Goal: Task Accomplishment & Management: Manage account settings

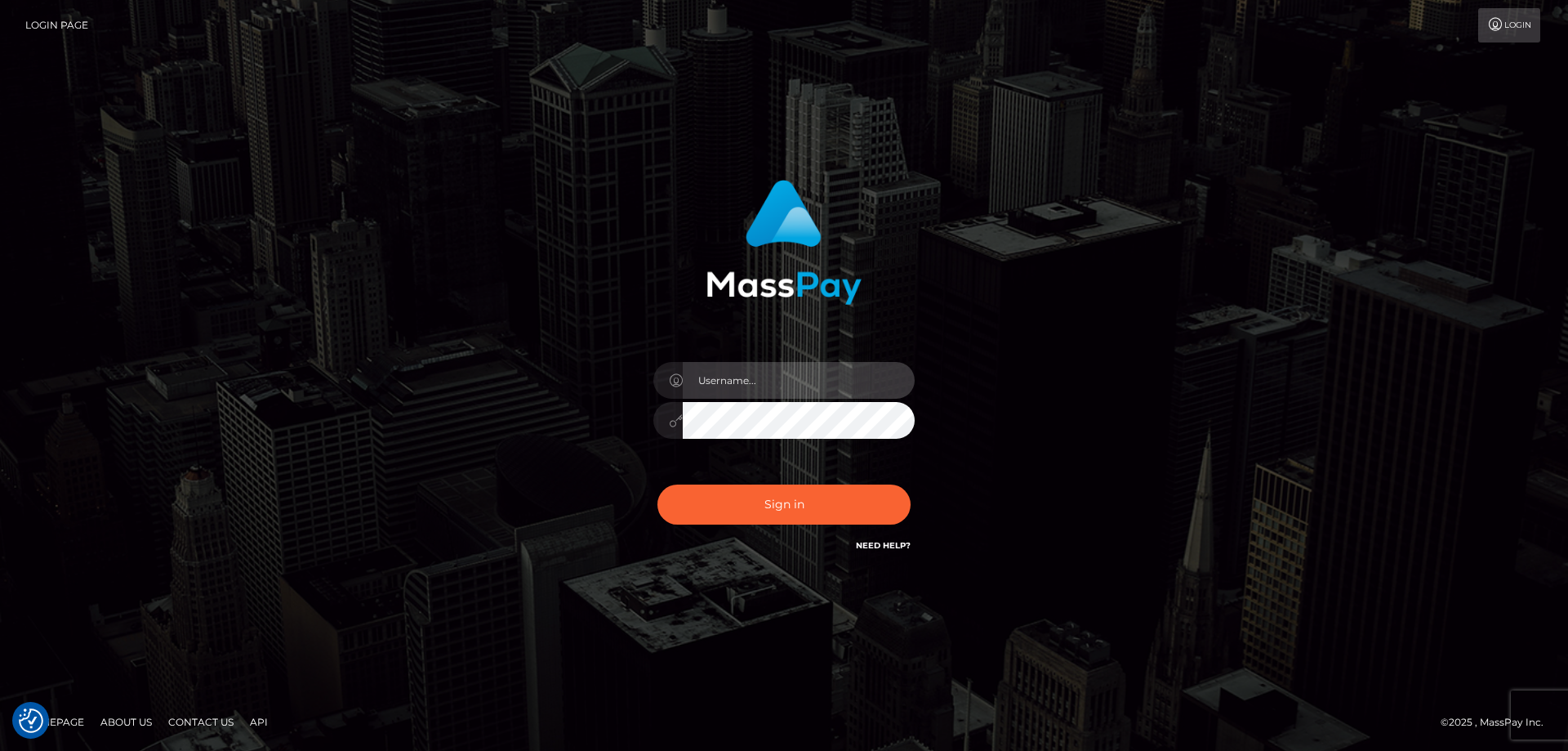
click at [770, 386] on input "text" at bounding box center [798, 380] width 232 height 37
type input "crisordzzz@gmail.com"
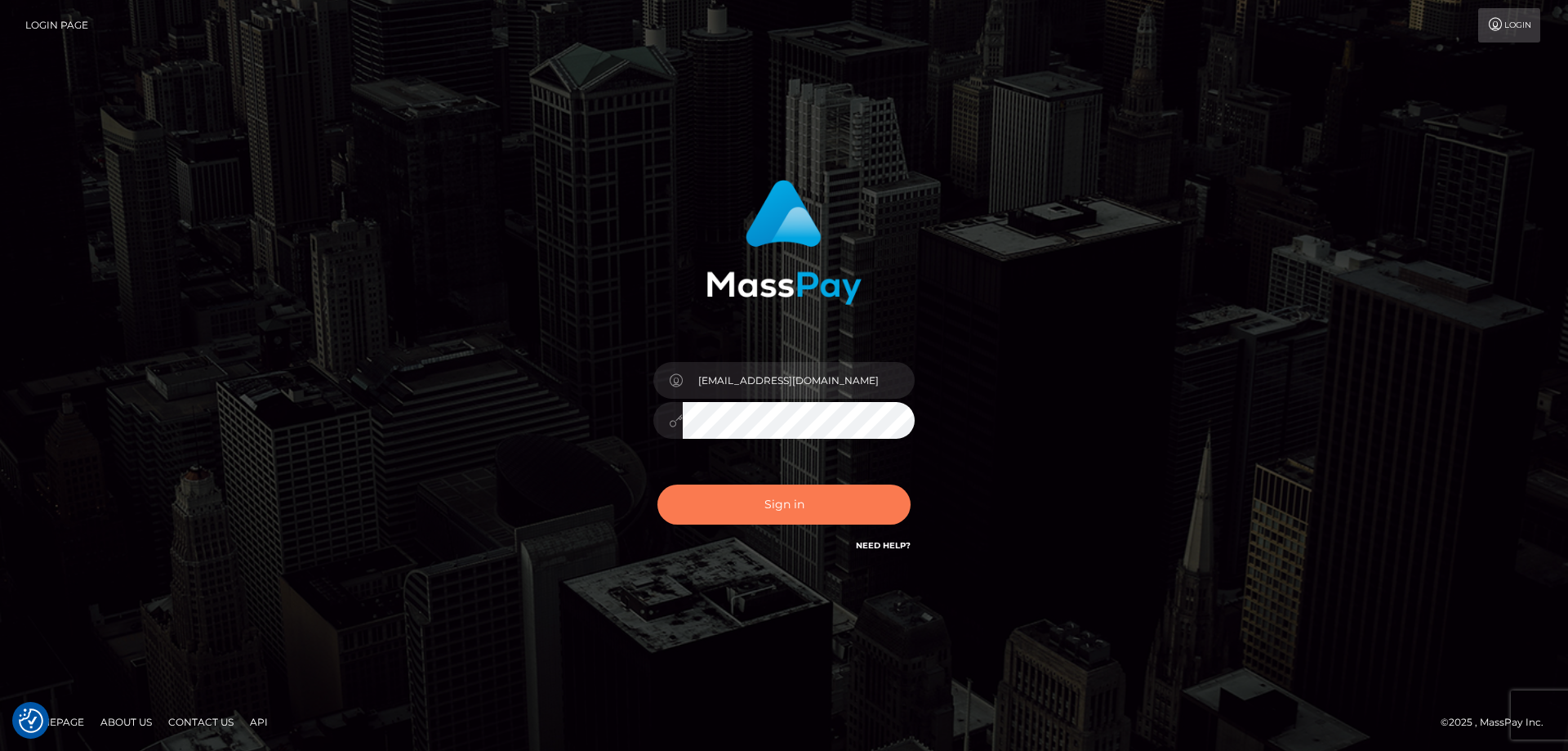
click at [830, 505] on button "Sign in" at bounding box center [784, 504] width 253 height 40
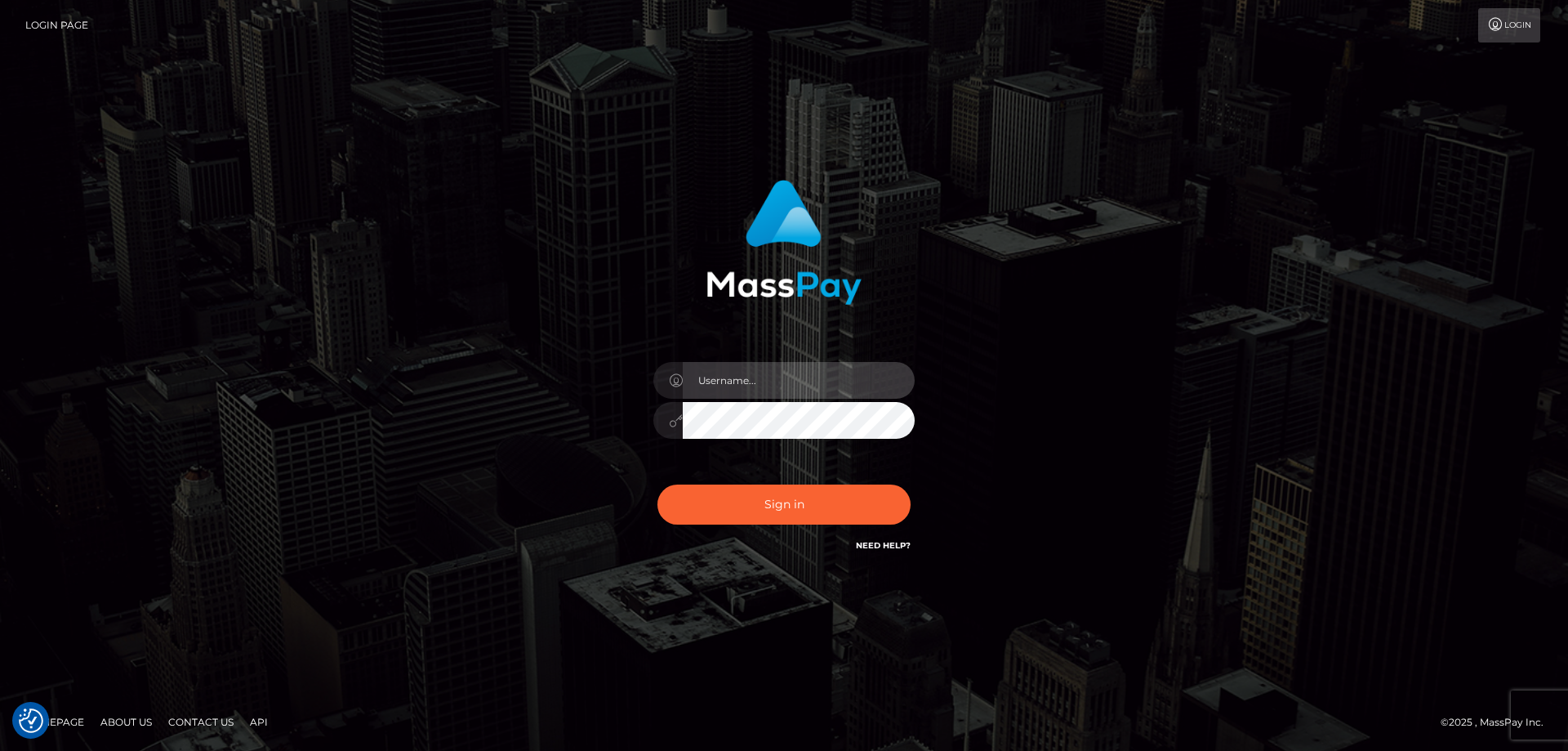
click at [755, 379] on input "text" at bounding box center [798, 380] width 232 height 37
type input "crisordzzz@gmail.com"
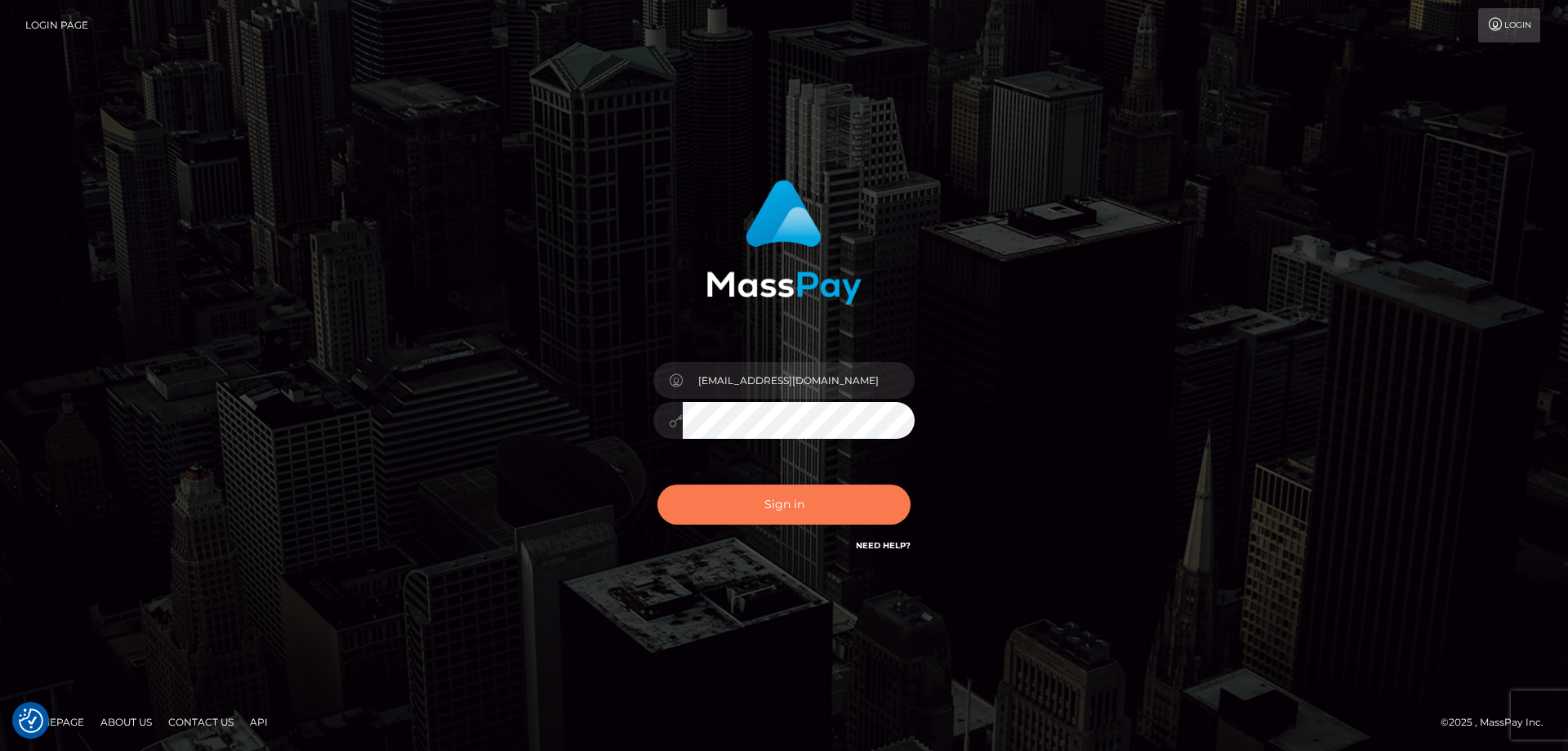
click at [790, 492] on button "Sign in" at bounding box center [784, 504] width 253 height 40
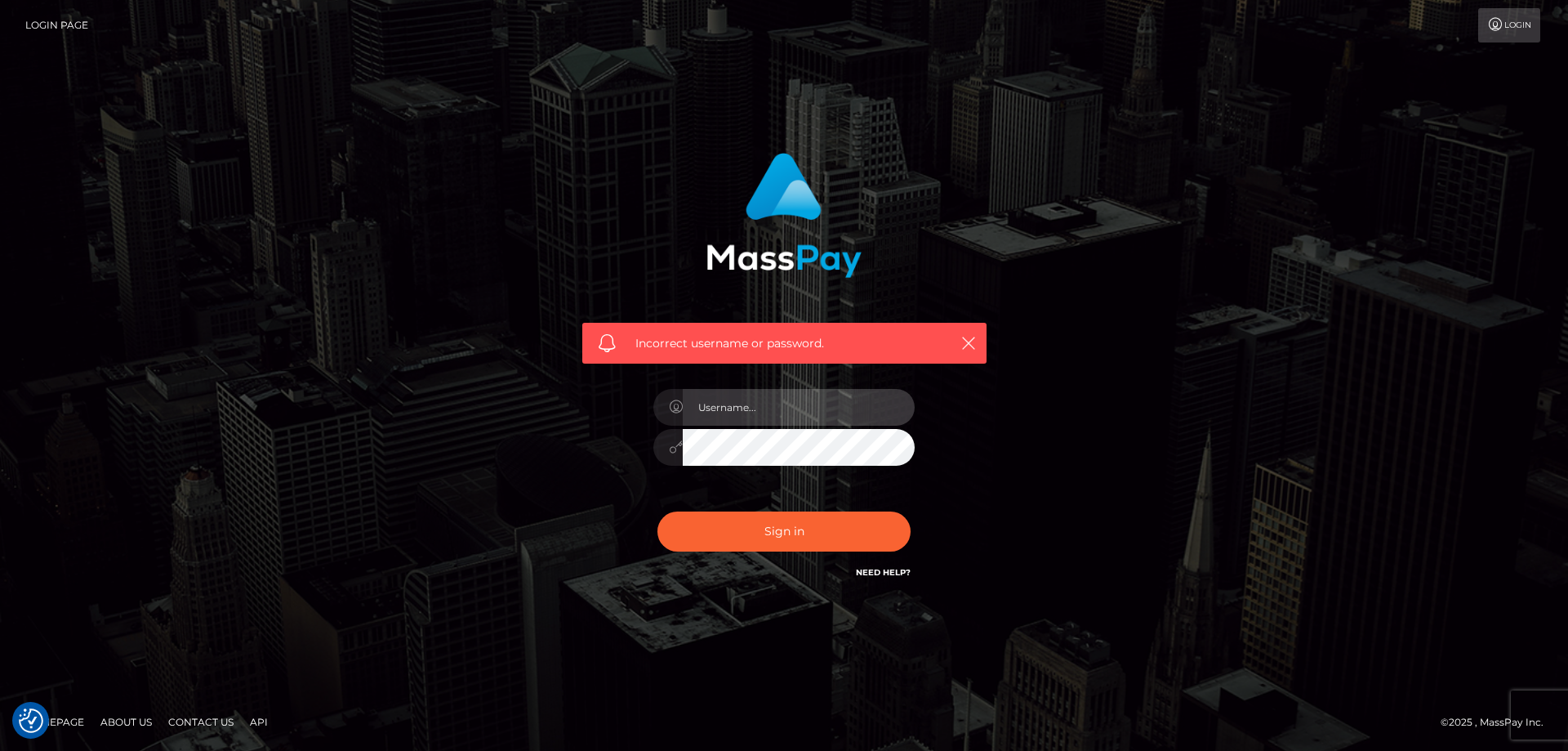
drag, startPoint x: 739, startPoint y: 398, endPoint x: 746, endPoint y: 411, distance: 14.8
click at [739, 399] on input "text" at bounding box center [798, 407] width 232 height 37
type input "crisordzzz@gmail.com"
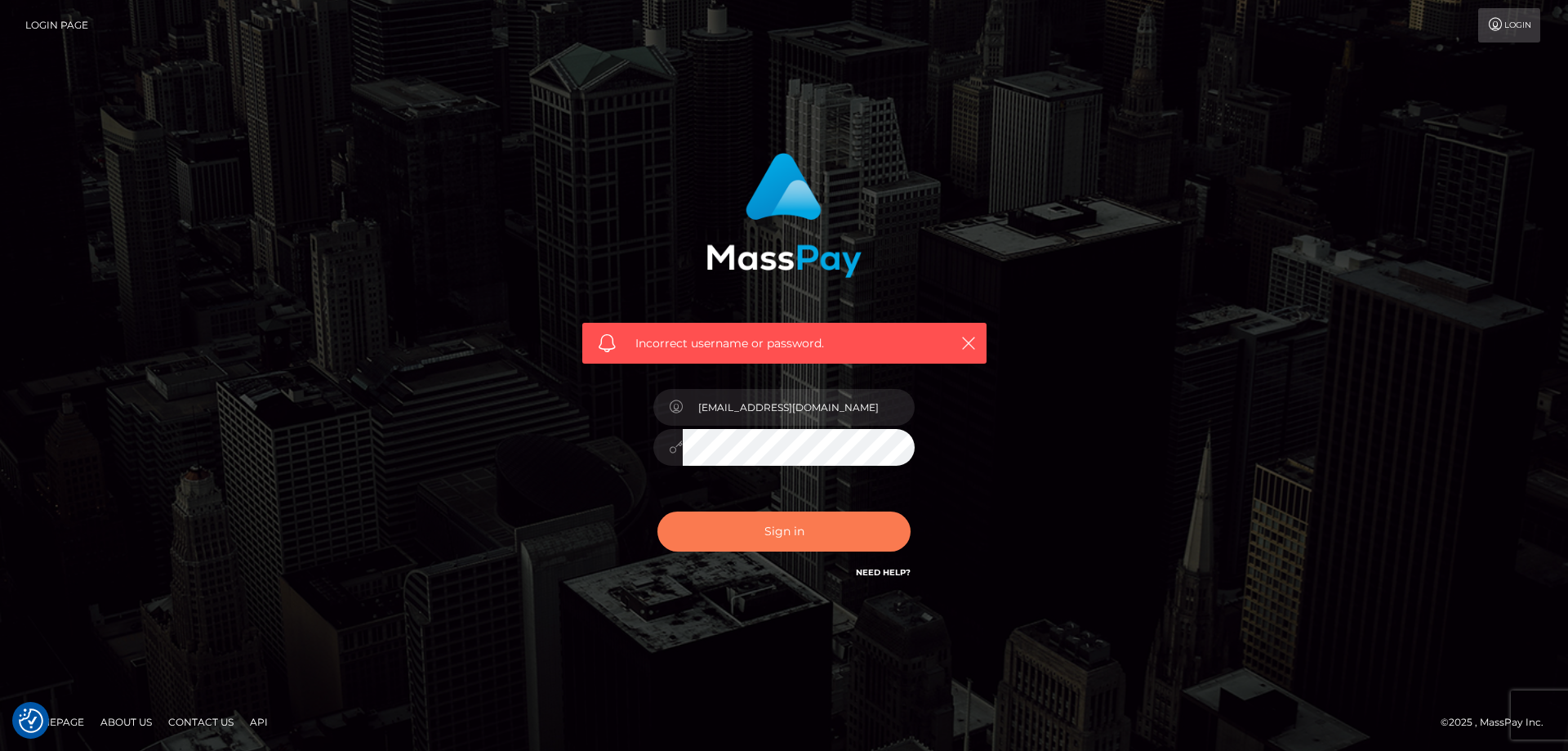
click at [779, 530] on button "Sign in" at bounding box center [784, 531] width 253 height 40
checkbox input "true"
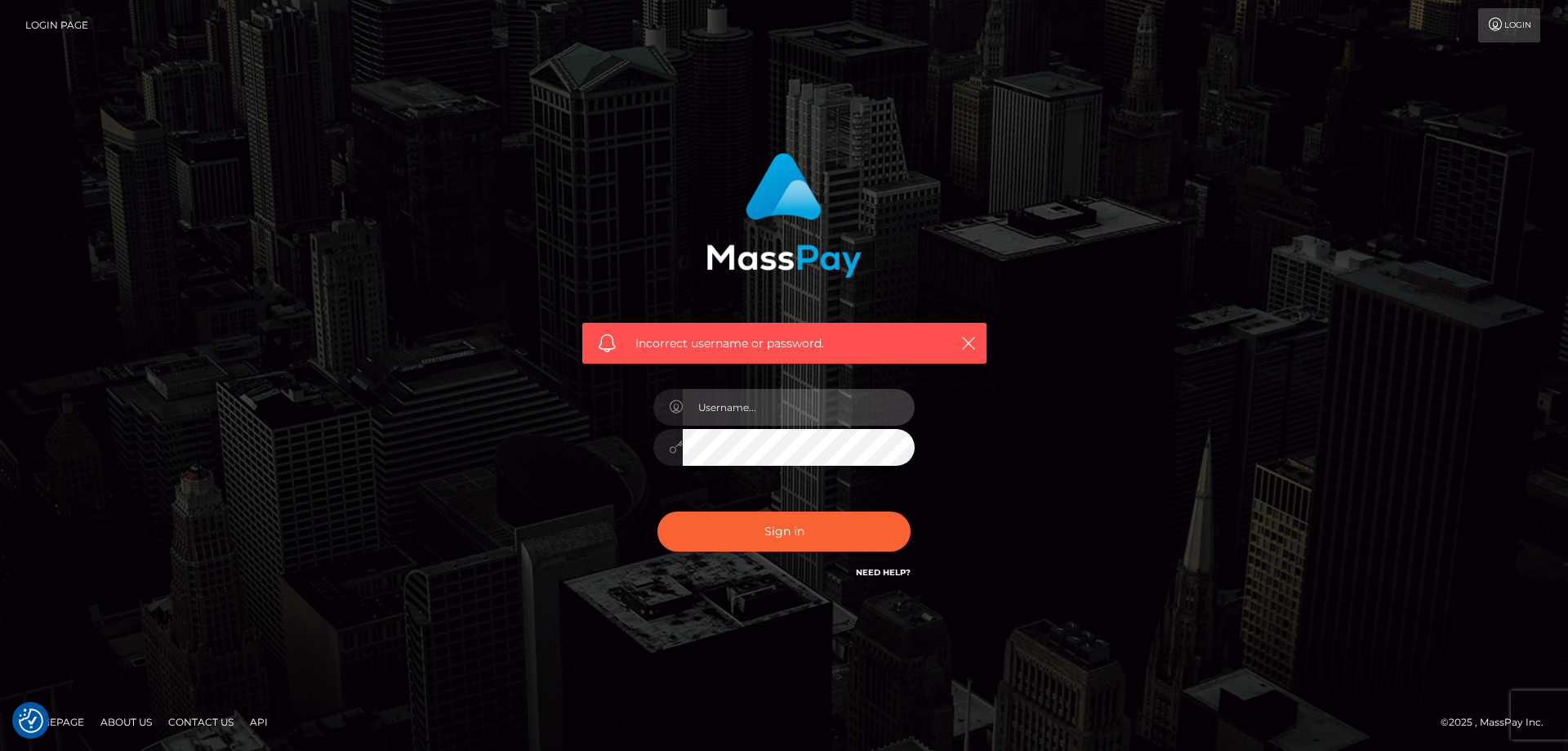
click at [746, 410] on input "text" at bounding box center [798, 407] width 232 height 37
type input "[EMAIL_ADDRESS][DOMAIN_NAME]"
click at [658, 512] on button "Sign in" at bounding box center [784, 531] width 253 height 40
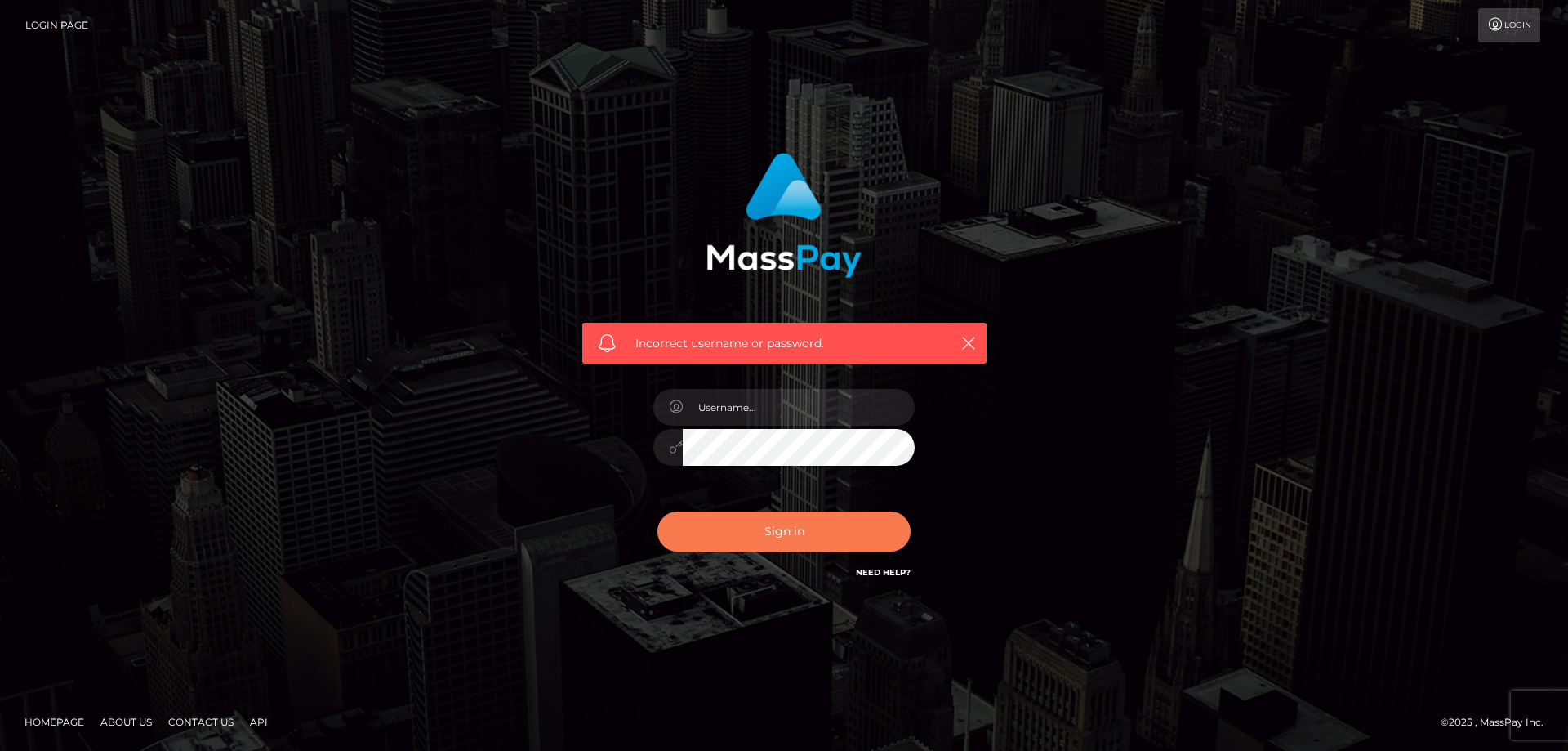
click at [796, 534] on button "Sign in" at bounding box center [784, 531] width 253 height 40
click at [872, 569] on link "Need Help?" at bounding box center [883, 573] width 55 height 11
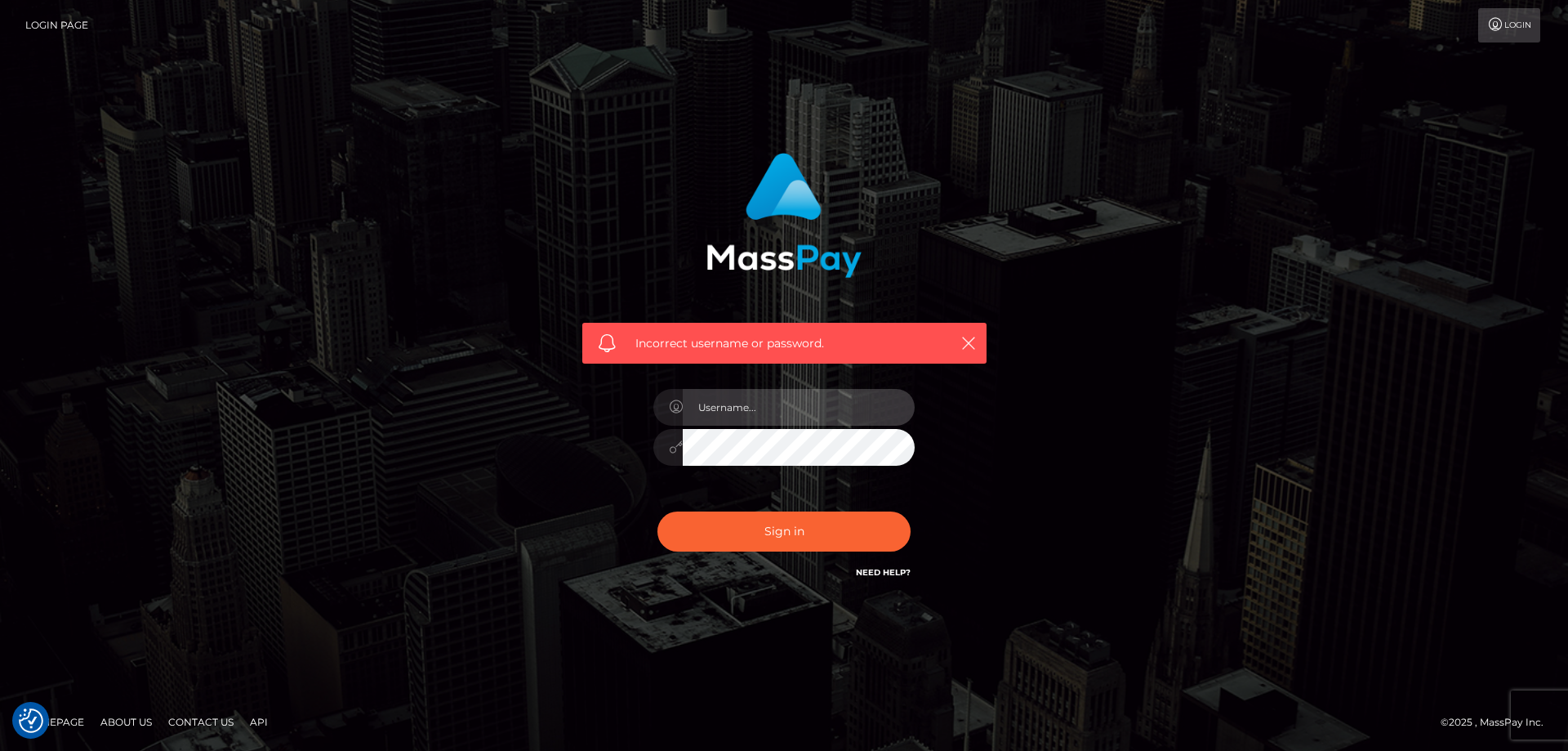
click at [723, 404] on input "text" at bounding box center [798, 407] width 232 height 37
type input "[EMAIL_ADDRESS][DOMAIN_NAME]"
click at [351, 214] on div "Incorrect username or password. crisordzzz@gmail.com" at bounding box center [784, 376] width 931 height 470
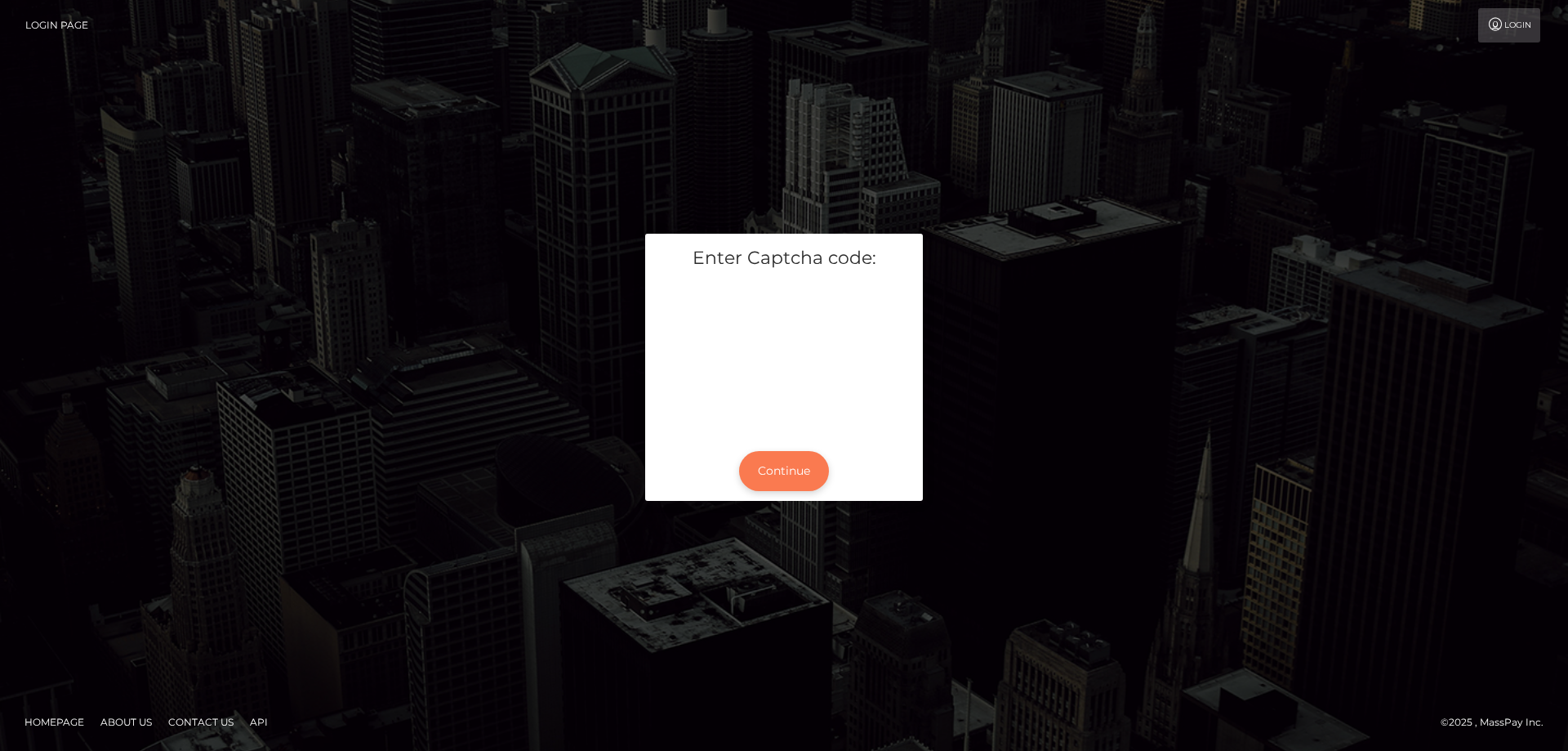
click at [788, 469] on button "Continue" at bounding box center [783, 471] width 89 height 40
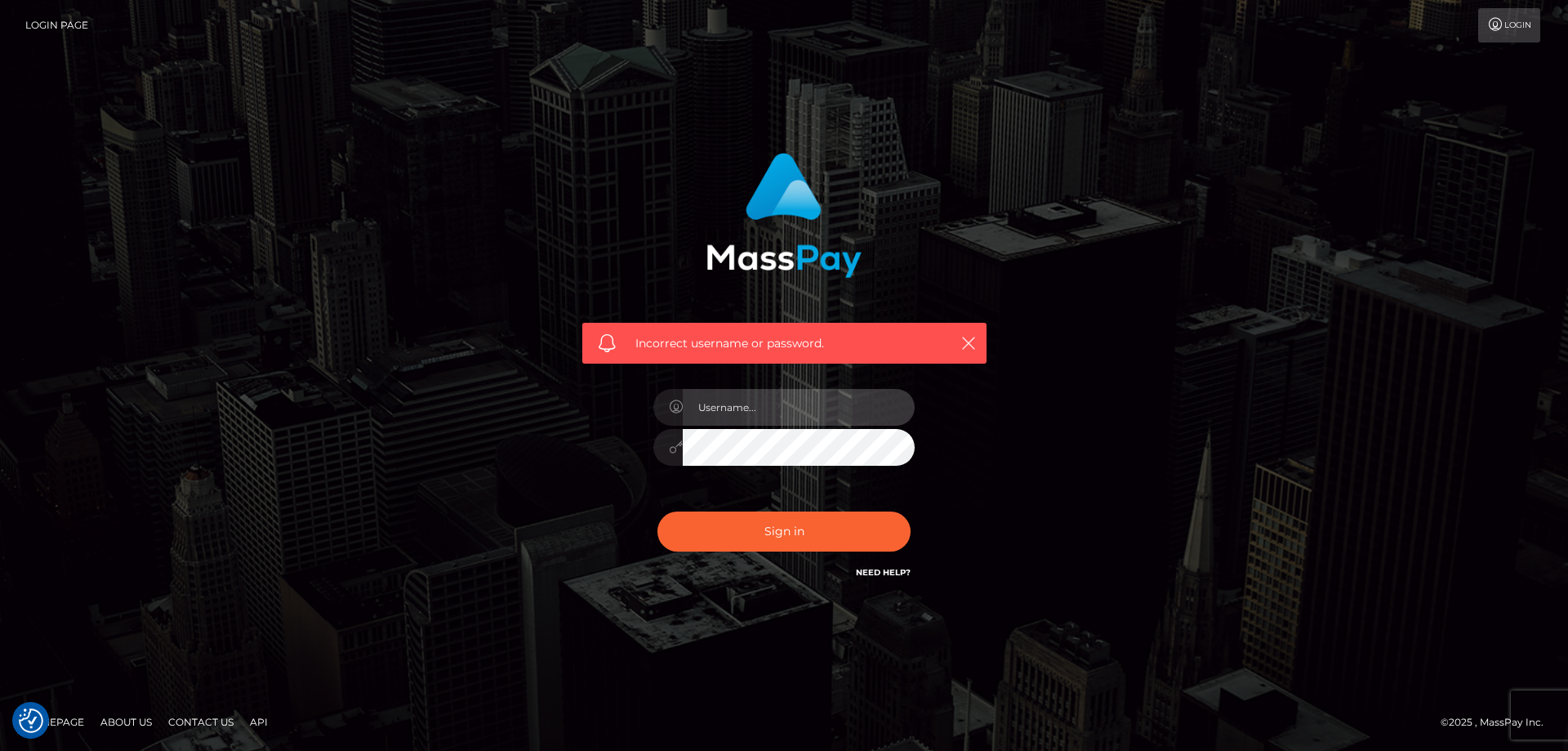
click at [789, 406] on input "text" at bounding box center [798, 407] width 232 height 37
type input "[EMAIL_ADDRESS][DOMAIN_NAME]"
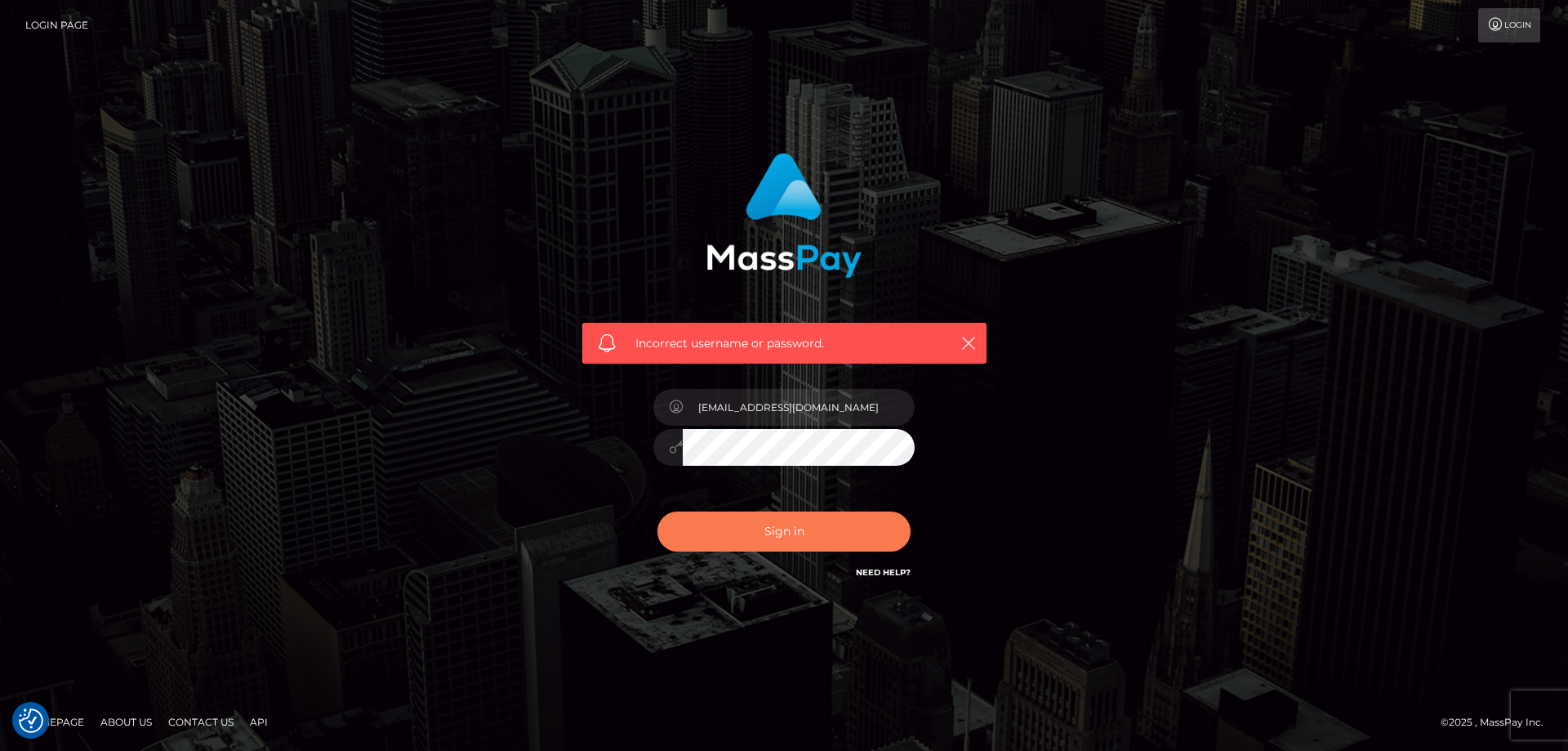
click at [786, 517] on button "Sign in" at bounding box center [784, 531] width 253 height 40
click at [1509, 43] on nav "Login Page Login" at bounding box center [784, 25] width 1568 height 51
click at [1511, 17] on link "Login" at bounding box center [1509, 25] width 62 height 34
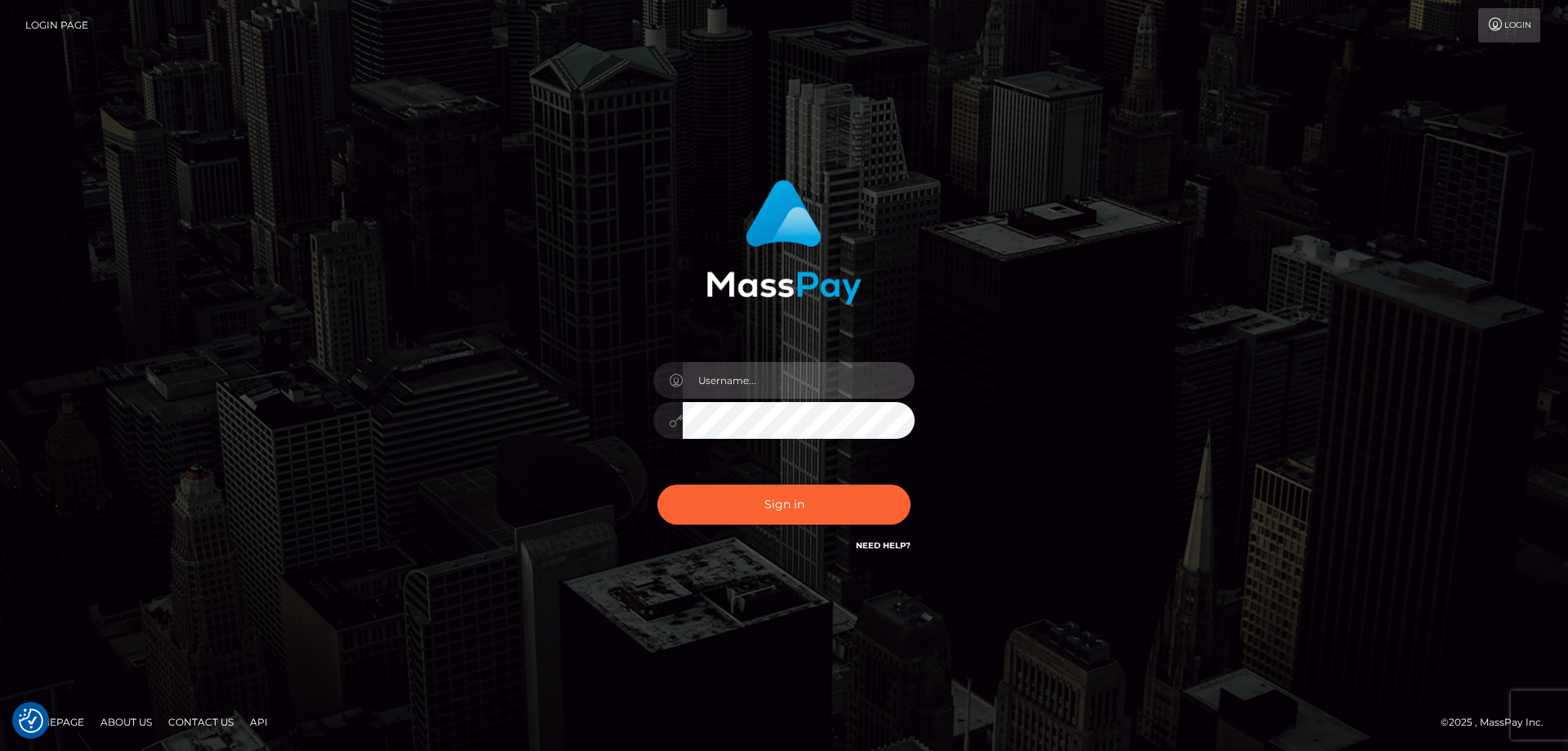
click at [741, 385] on input "text" at bounding box center [798, 380] width 232 height 37
type input "[EMAIL_ADDRESS][DOMAIN_NAME]"
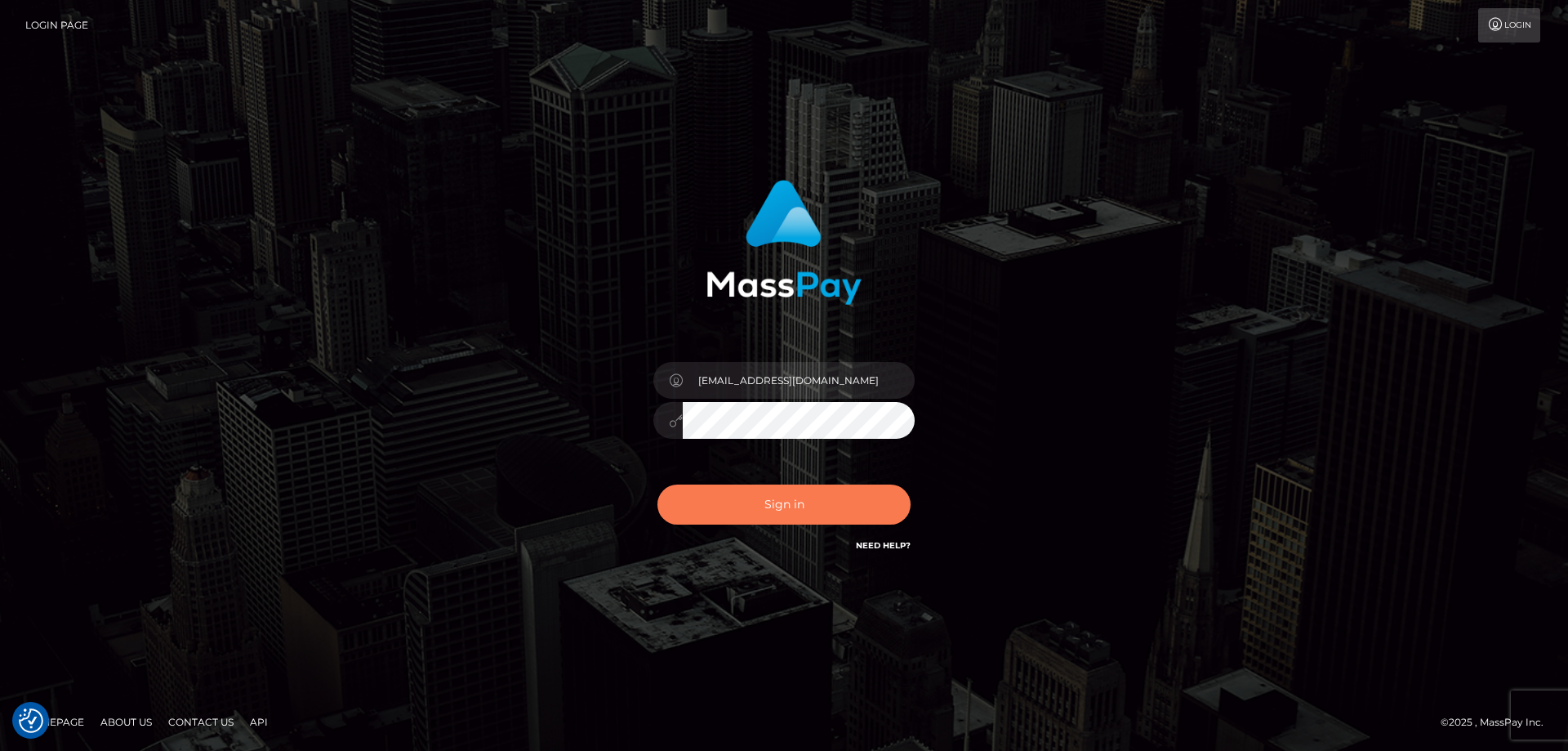
click at [771, 502] on button "Sign in" at bounding box center [784, 504] width 253 height 40
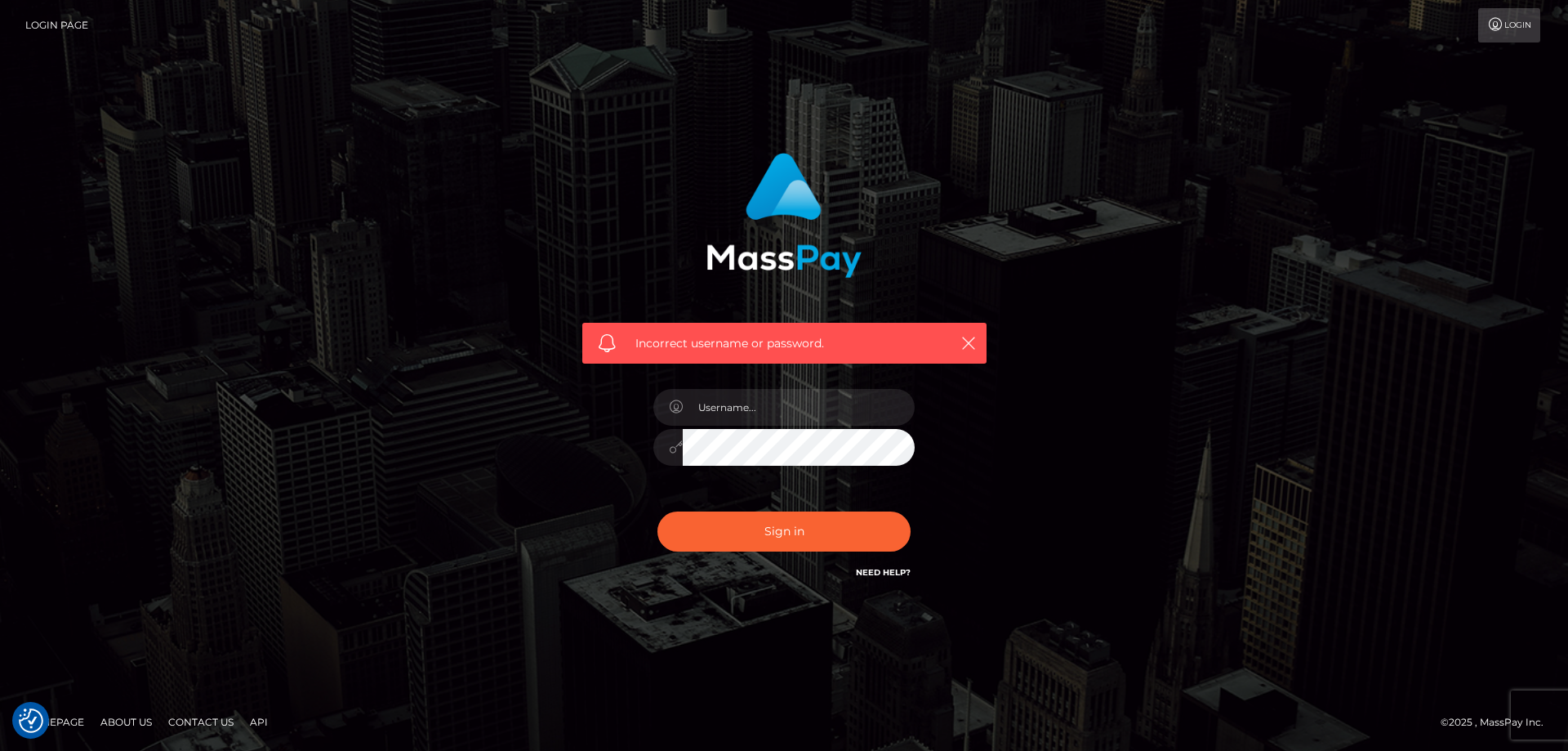
click at [883, 568] on link "Need Help?" at bounding box center [883, 573] width 55 height 11
click at [888, 570] on link "Need Help?" at bounding box center [883, 573] width 55 height 11
click at [897, 577] on link "Need Help?" at bounding box center [883, 573] width 55 height 11
click at [850, 573] on div "Sign in Need Help?" at bounding box center [784, 538] width 286 height 72
drag, startPoint x: 855, startPoint y: 574, endPoint x: 873, endPoint y: 572, distance: 18.1
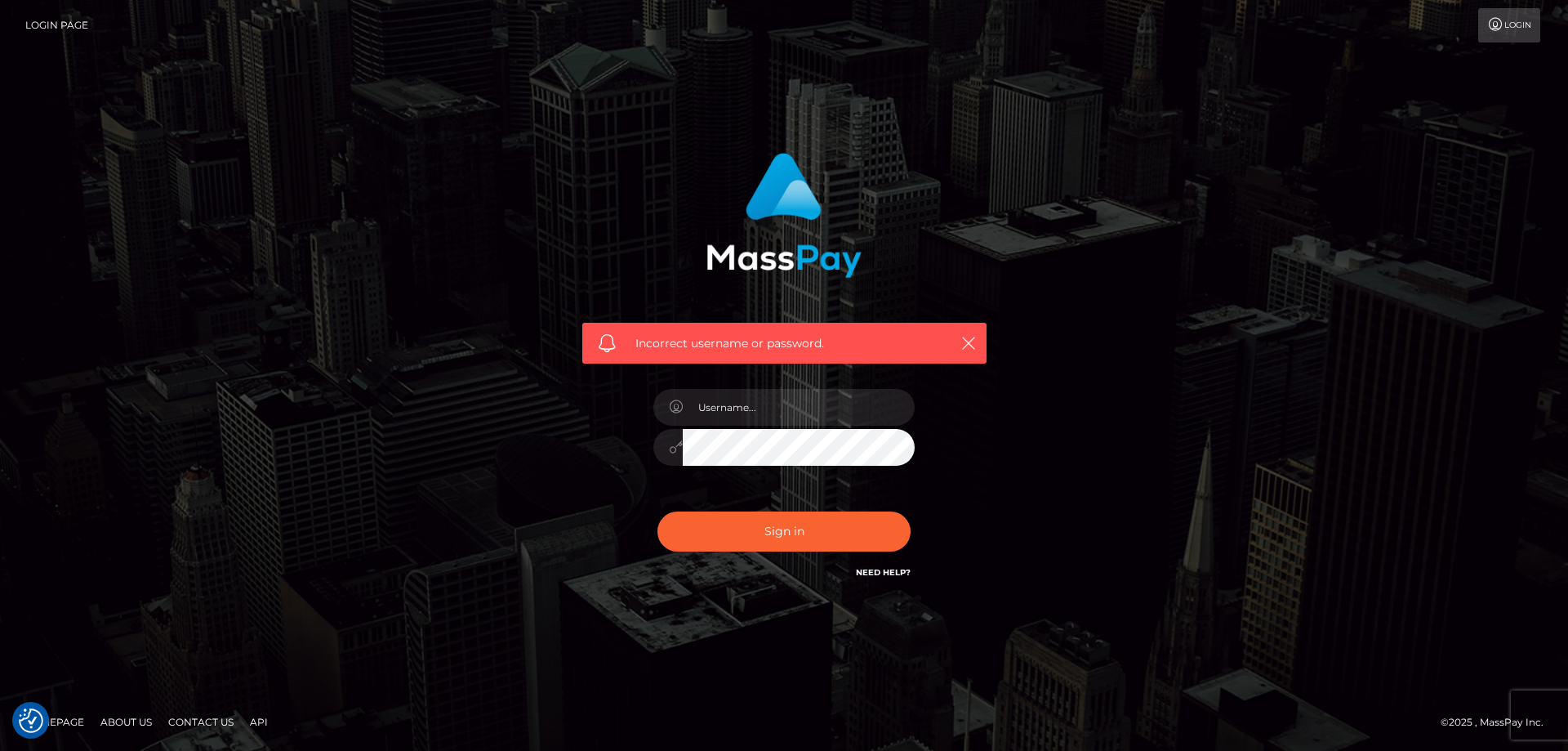
click at [856, 574] on div "Sign in Need Help?" at bounding box center [784, 538] width 286 height 72
click at [873, 572] on link "Need Help?" at bounding box center [883, 573] width 55 height 11
click at [978, 340] on button "button" at bounding box center [968, 343] width 21 height 21
click at [789, 355] on div "Incorrect username or password." at bounding box center [785, 343] width 405 height 41
click at [680, 341] on span "Incorrect username or password." at bounding box center [785, 343] width 298 height 17
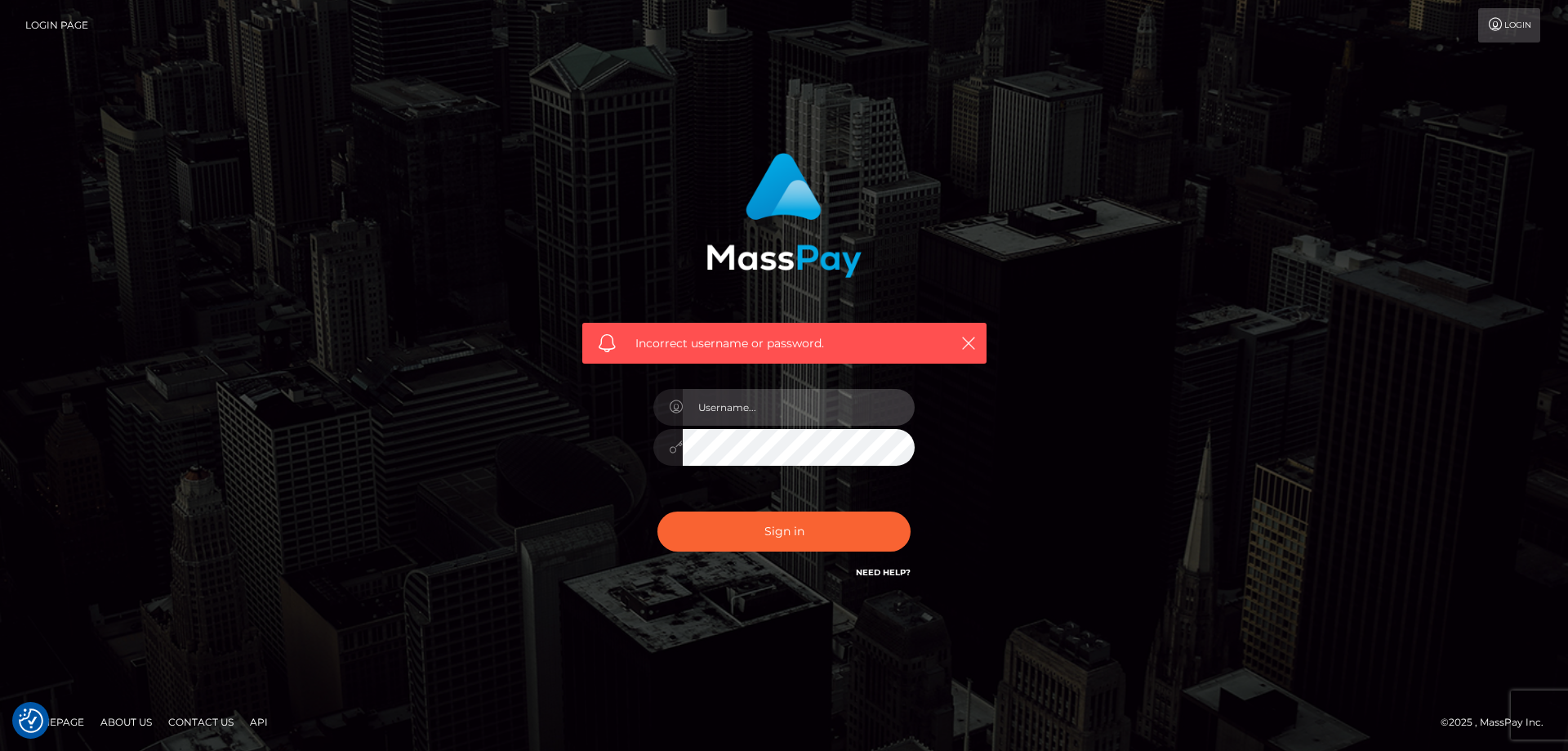
click at [739, 419] on input "text" at bounding box center [798, 407] width 232 height 37
click at [666, 449] on div at bounding box center [668, 447] width 30 height 37
click at [677, 448] on icon at bounding box center [676, 446] width 14 height 13
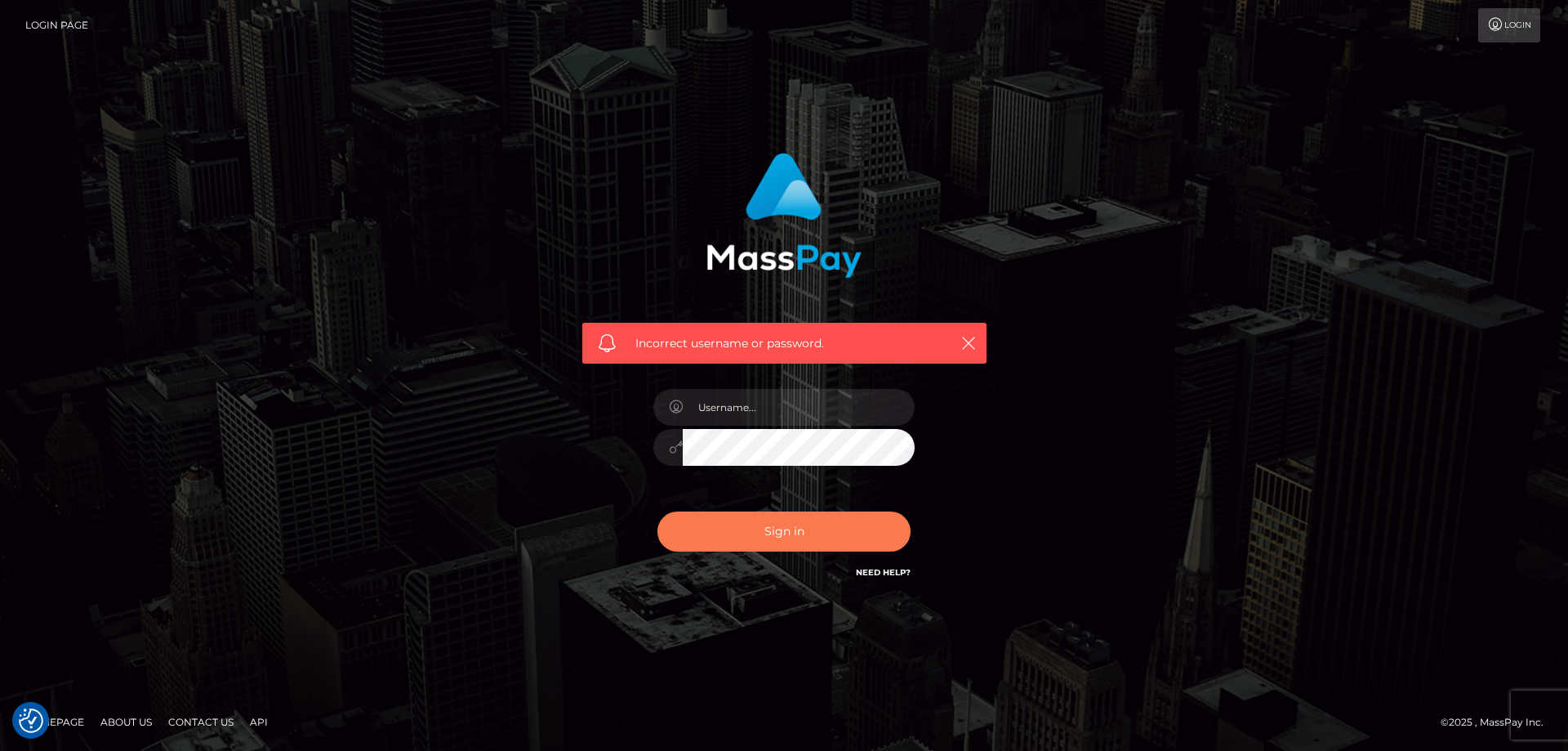
drag, startPoint x: 752, startPoint y: 514, endPoint x: 802, endPoint y: 537, distance: 55.0
click at [751, 517] on button "Sign in" at bounding box center [784, 531] width 253 height 40
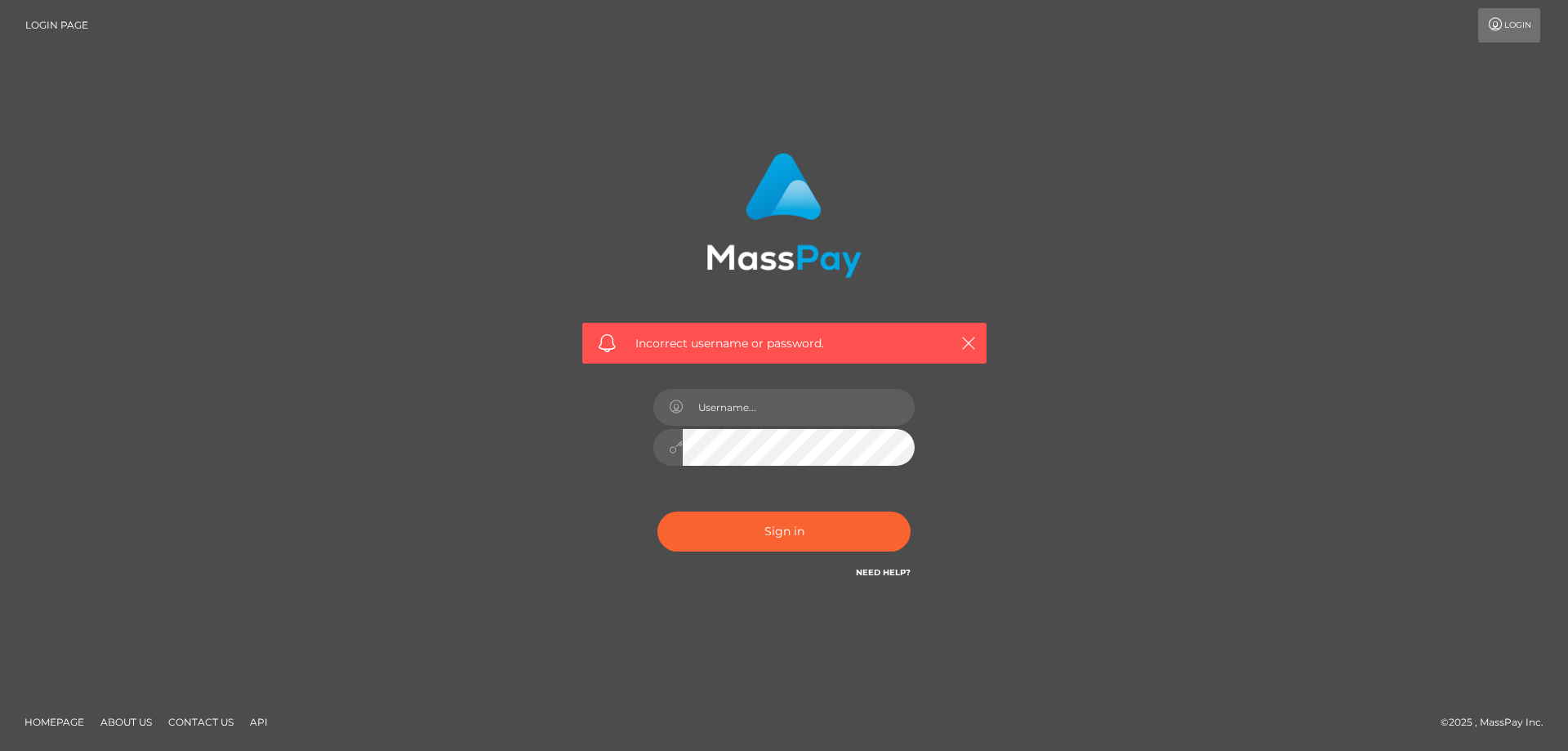
click at [896, 573] on link "Need Help?" at bounding box center [883, 573] width 55 height 11
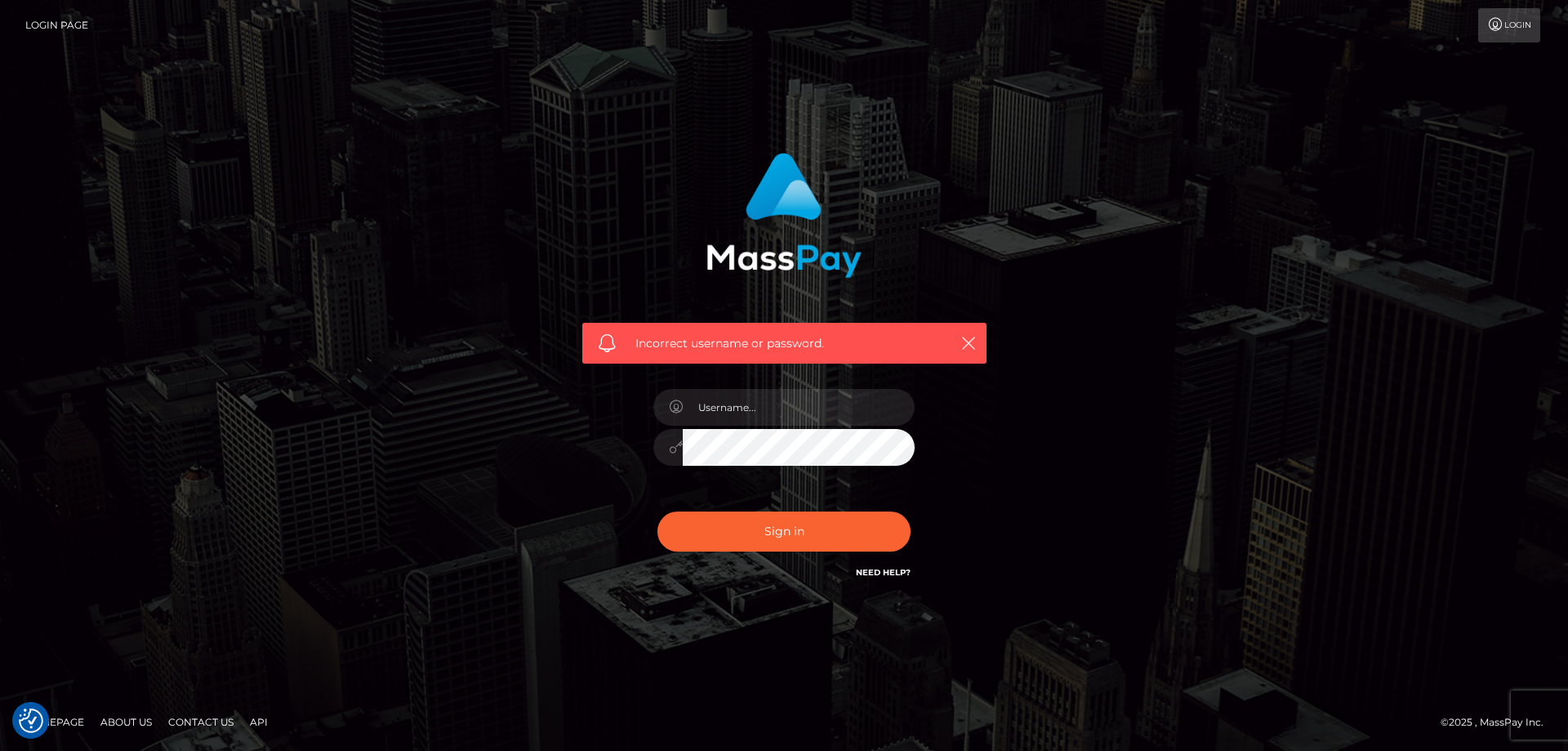
click at [892, 574] on link "Need Help?" at bounding box center [883, 573] width 55 height 11
click at [888, 573] on link "Need Help?" at bounding box center [883, 573] width 55 height 11
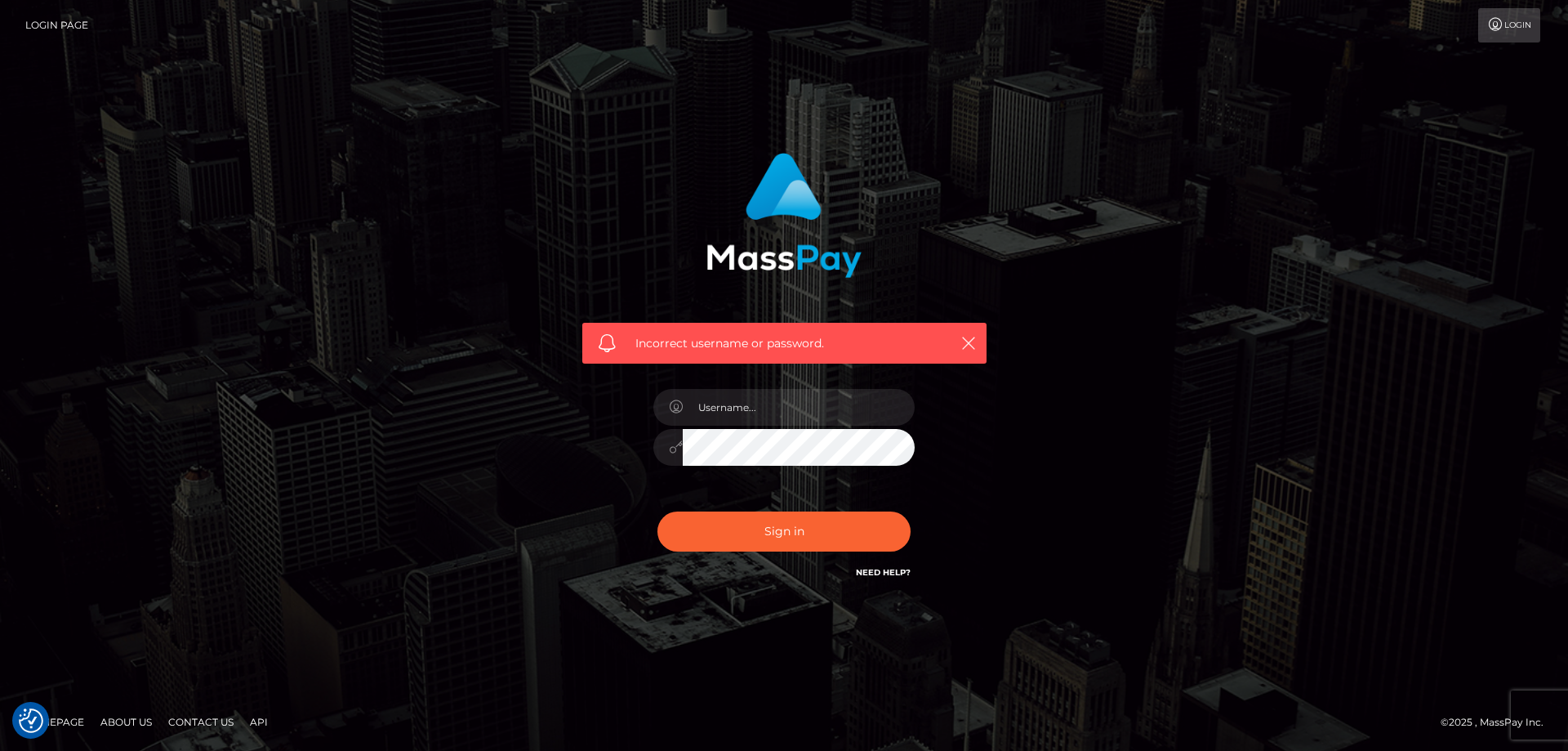
click at [888, 573] on link "Need Help?" at bounding box center [883, 573] width 55 height 11
click at [888, 572] on link "Need Help?" at bounding box center [883, 573] width 55 height 11
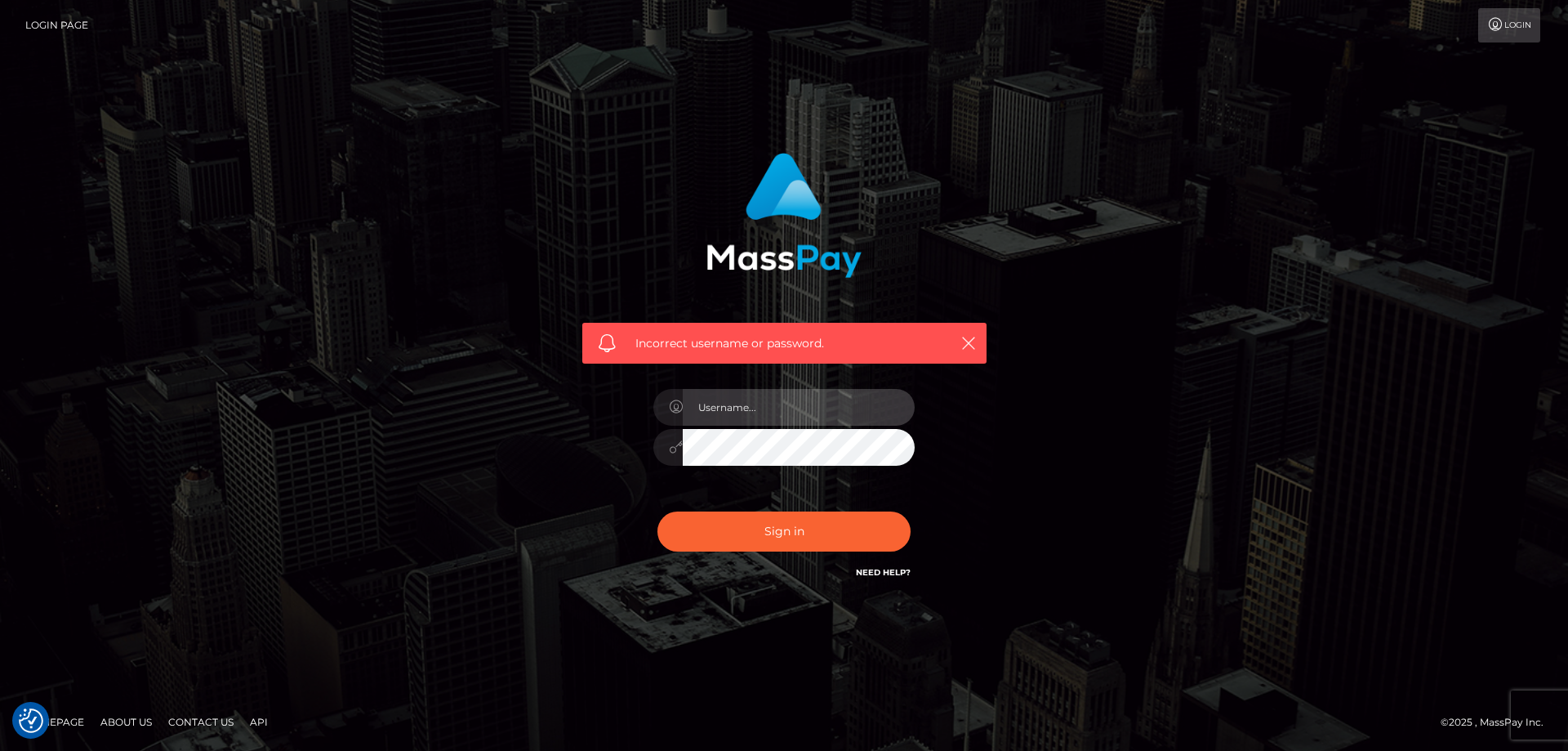
click at [741, 402] on input "text" at bounding box center [798, 407] width 232 height 37
click at [844, 407] on input "[EMAIL_ADDRESS][DOMAIN_NAME]" at bounding box center [798, 407] width 232 height 37
type input "[EMAIL_ADDRESS][DOMAIN_NAME]"
click at [544, 437] on div "Incorrect username or password. [EMAIL_ADDRESS][DOMAIN_NAME]" at bounding box center [784, 376] width 931 height 470
click at [512, 444] on div "Incorrect username or password. [EMAIL_ADDRESS][DOMAIN_NAME]" at bounding box center [784, 376] width 931 height 470
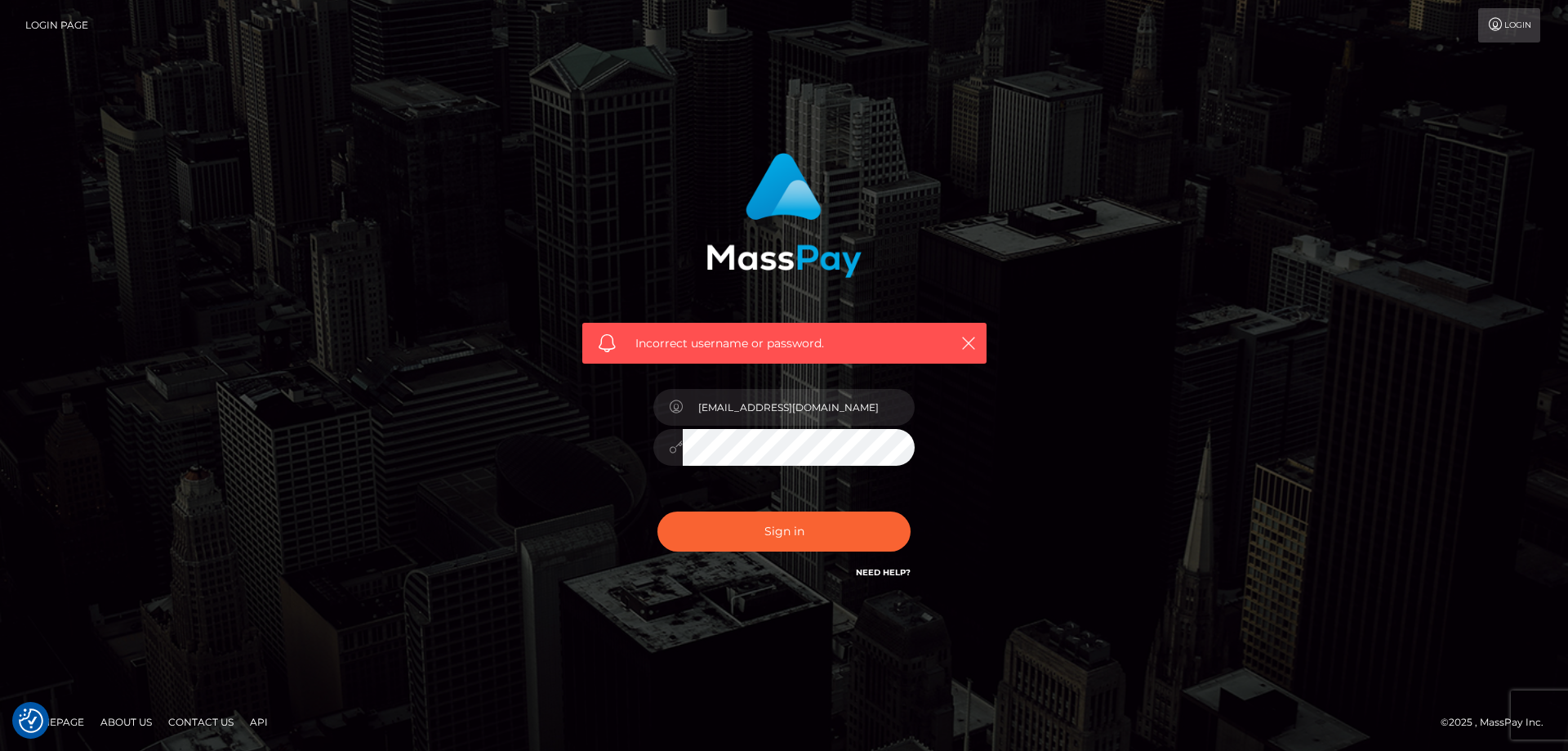
click at [658, 512] on button "Sign in" at bounding box center [784, 531] width 253 height 40
click at [749, 401] on input "text" at bounding box center [798, 407] width 232 height 37
type input "[EMAIL_ADDRESS][DOMAIN_NAME]"
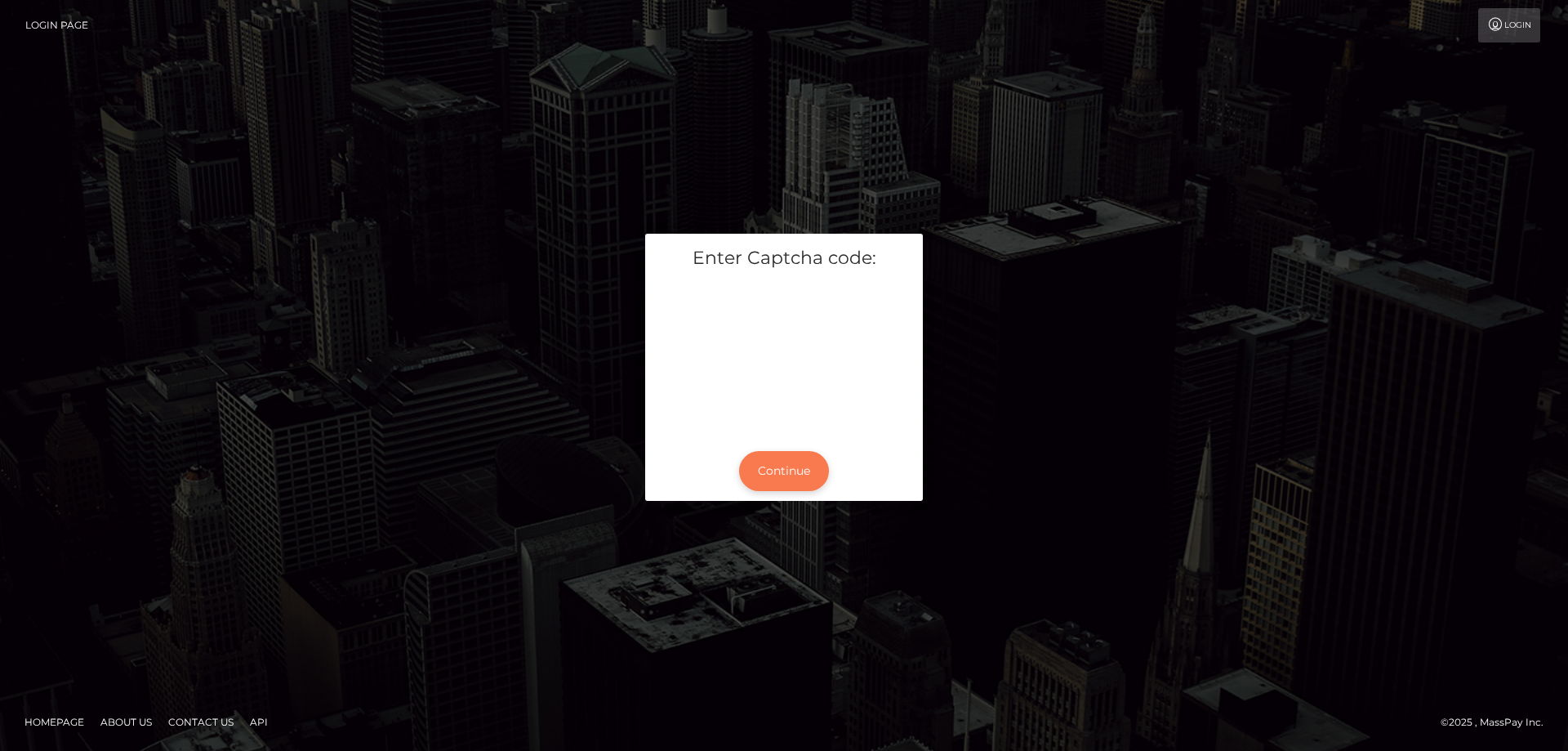
click at [791, 467] on button "Continue" at bounding box center [783, 471] width 89 height 40
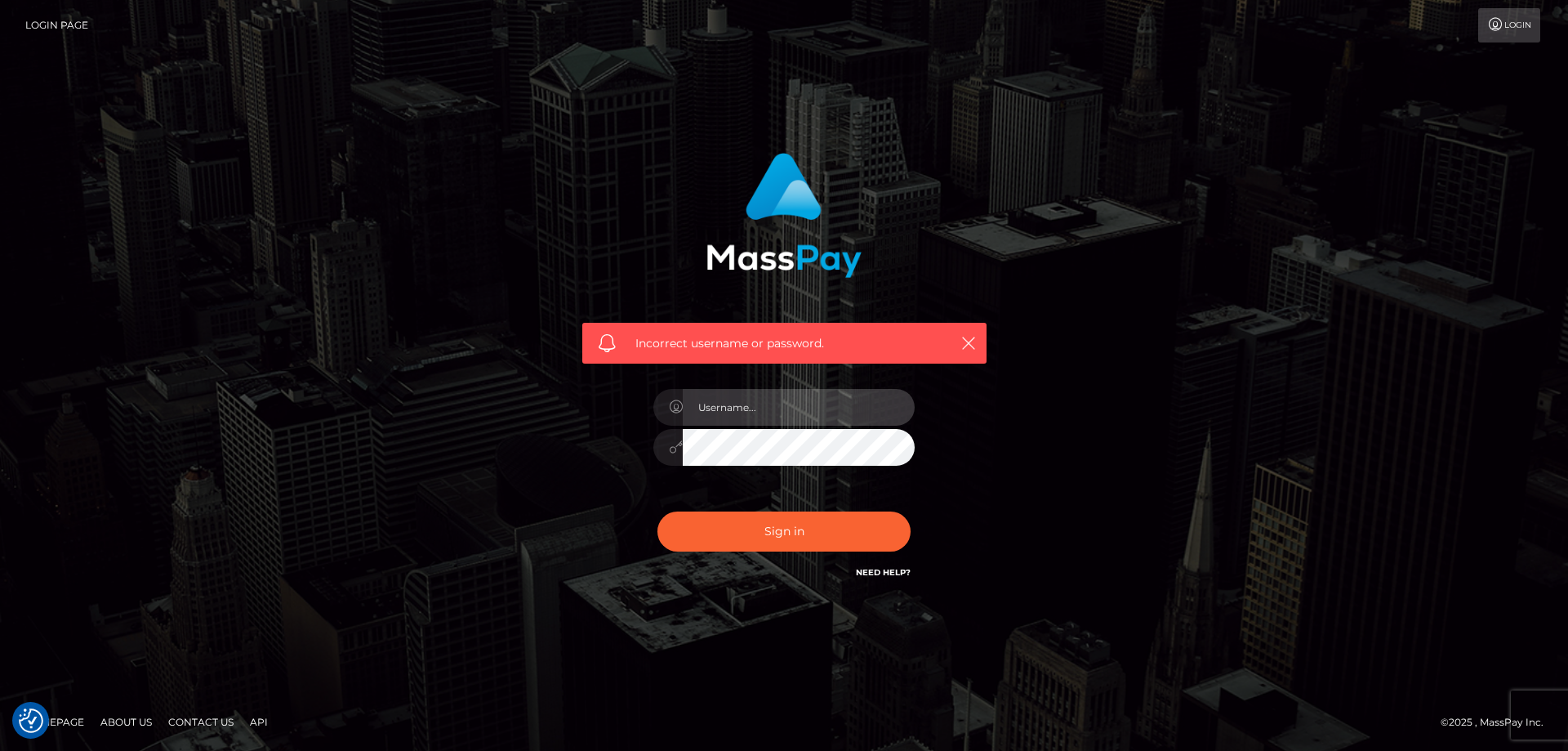
click at [714, 389] on input "text" at bounding box center [798, 407] width 232 height 37
type input "[EMAIL_ADDRESS][DOMAIN_NAME]"
click at [1374, 182] on div "Incorrect username or password. [EMAIL_ADDRESS][DOMAIN_NAME]" at bounding box center [784, 375] width 1568 height 715
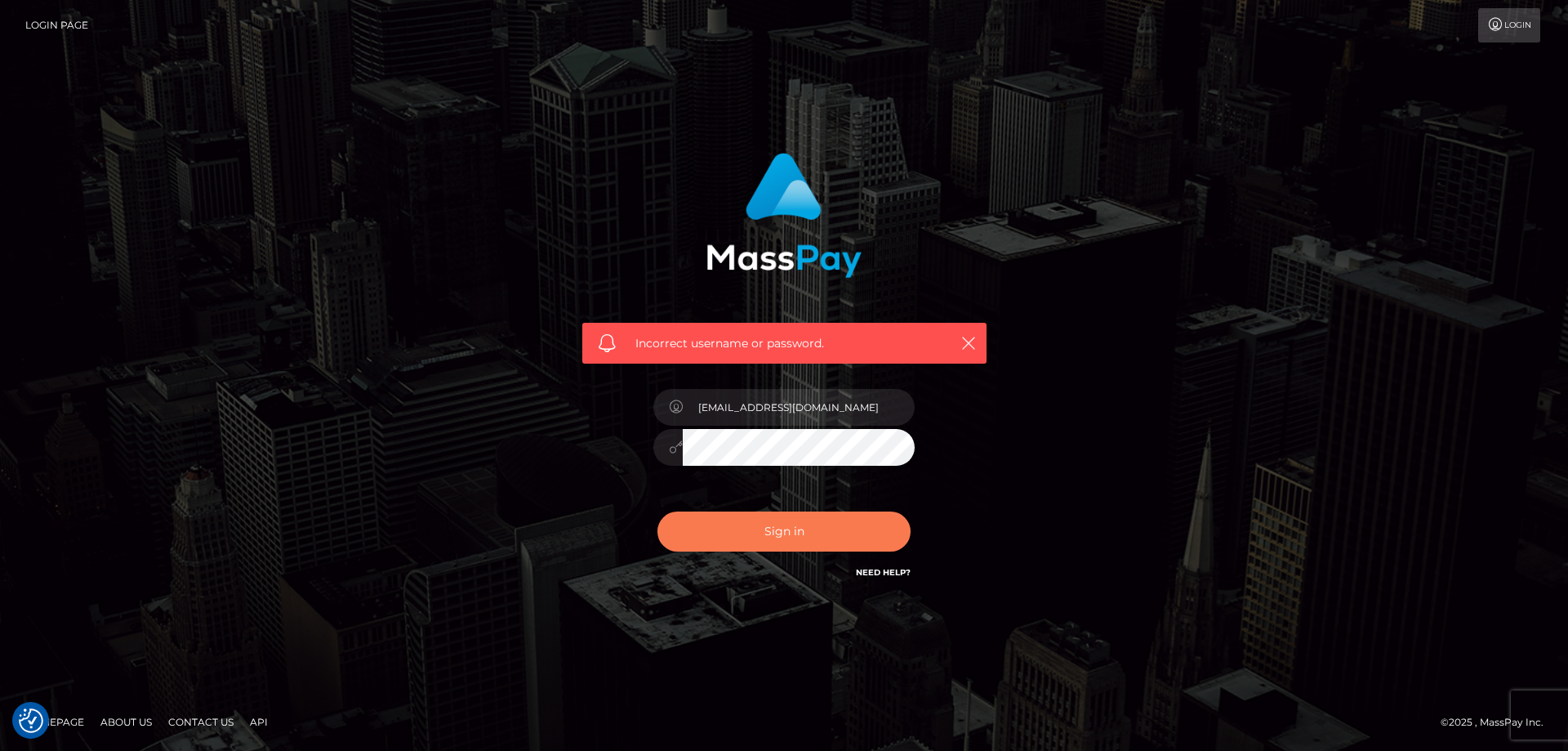
click at [807, 530] on button "Sign in" at bounding box center [784, 531] width 253 height 40
drag, startPoint x: 757, startPoint y: 532, endPoint x: 785, endPoint y: 542, distance: 29.7
click at [761, 530] on button "Sign in" at bounding box center [784, 531] width 253 height 40
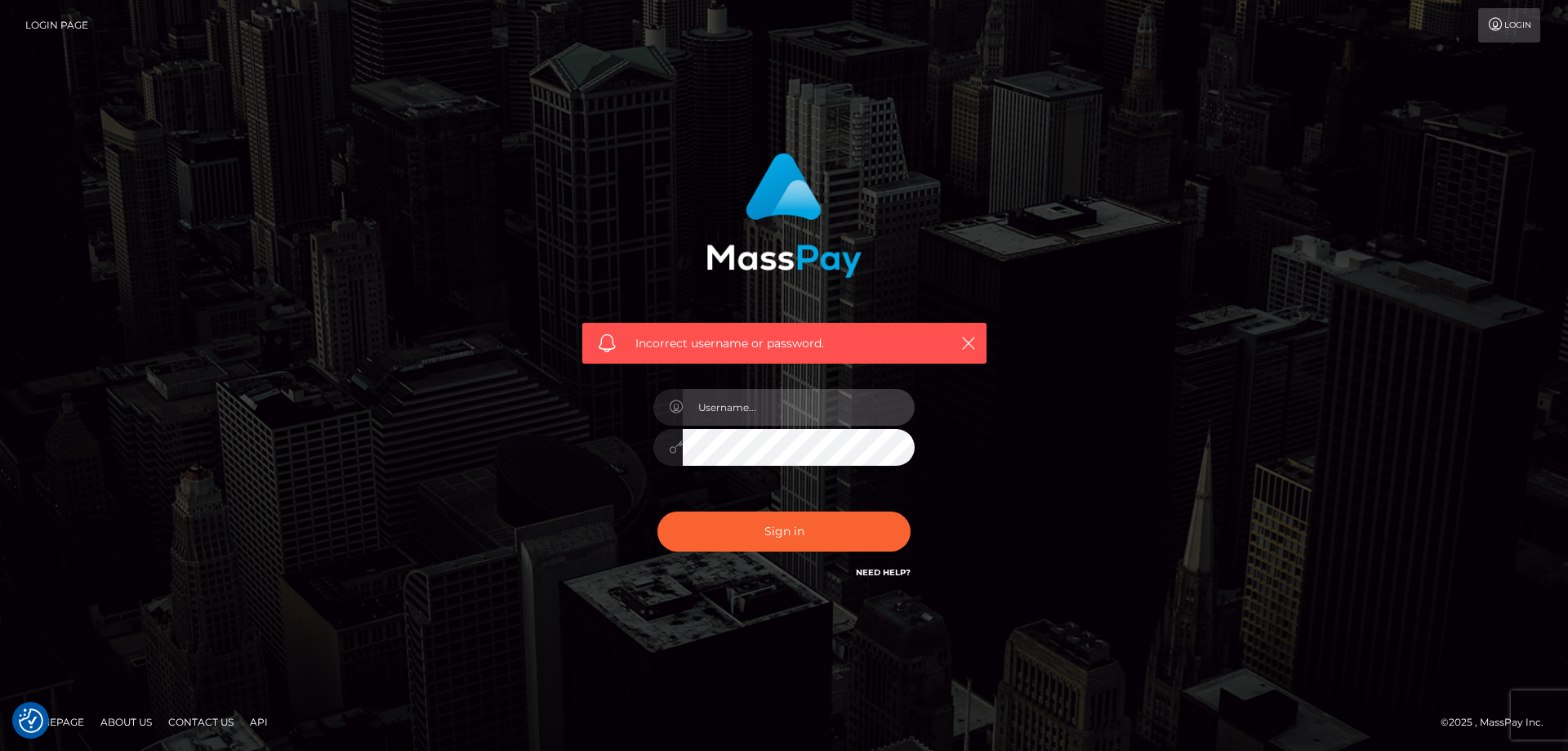
click at [739, 409] on input "text" at bounding box center [798, 407] width 232 height 37
type input "[EMAIL_ADDRESS][DOMAIN_NAME]"
click at [670, 406] on icon at bounding box center [676, 407] width 14 height 13
click at [671, 407] on icon at bounding box center [676, 407] width 14 height 13
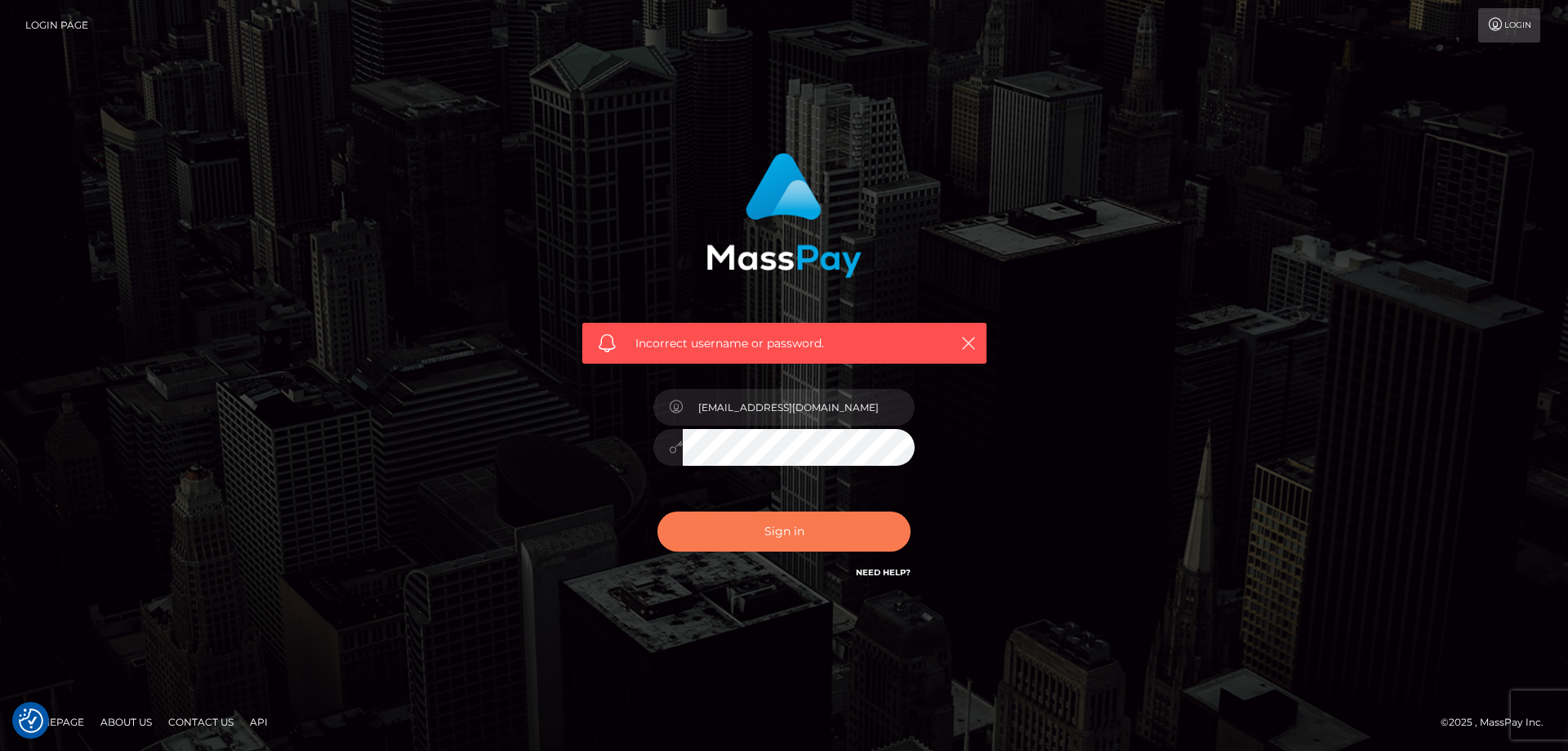
click at [797, 530] on button "Sign in" at bounding box center [784, 531] width 253 height 40
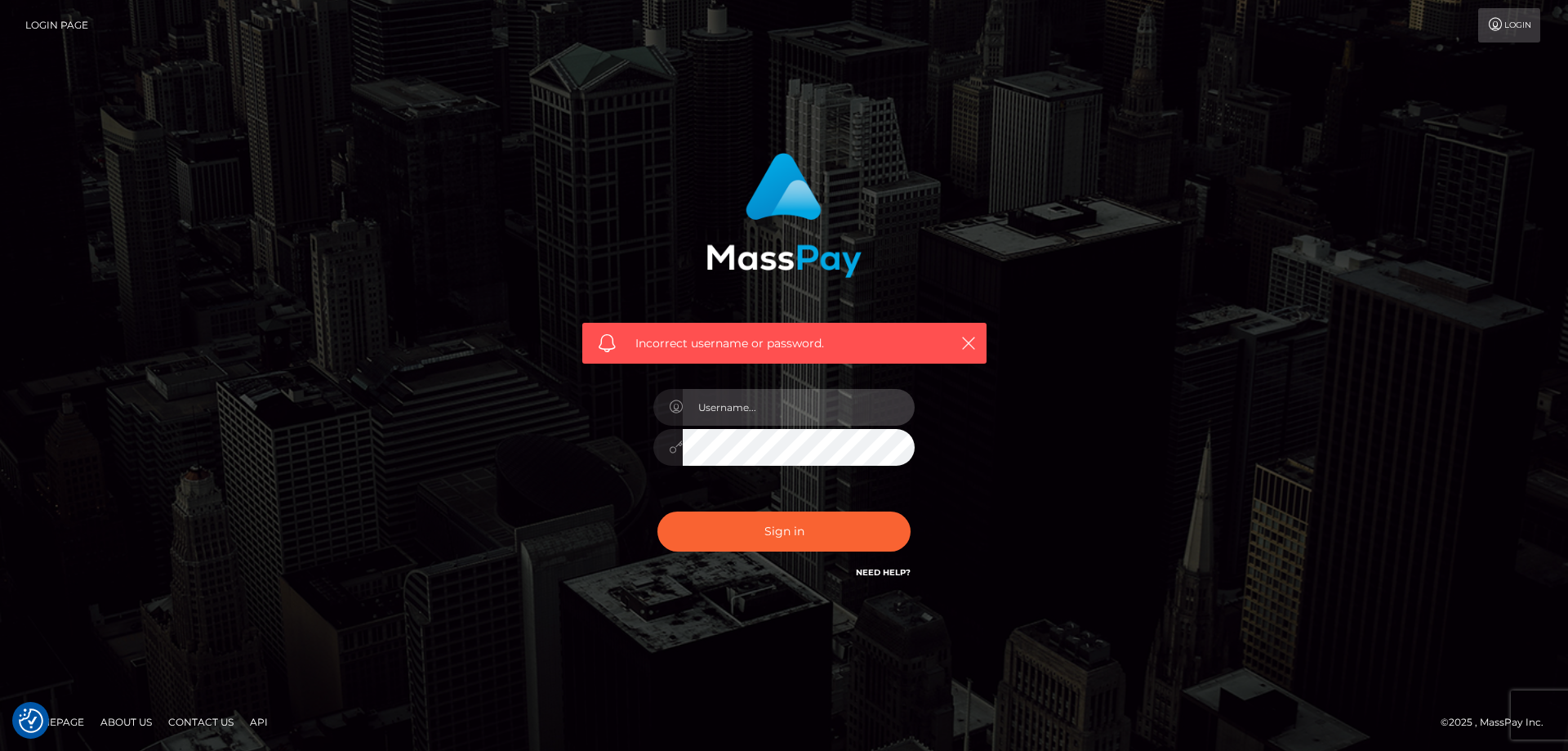
click at [795, 412] on input "text" at bounding box center [798, 407] width 232 height 37
click at [751, 416] on input "text" at bounding box center [798, 407] width 232 height 37
type input "crisordzzz@gmail.com"
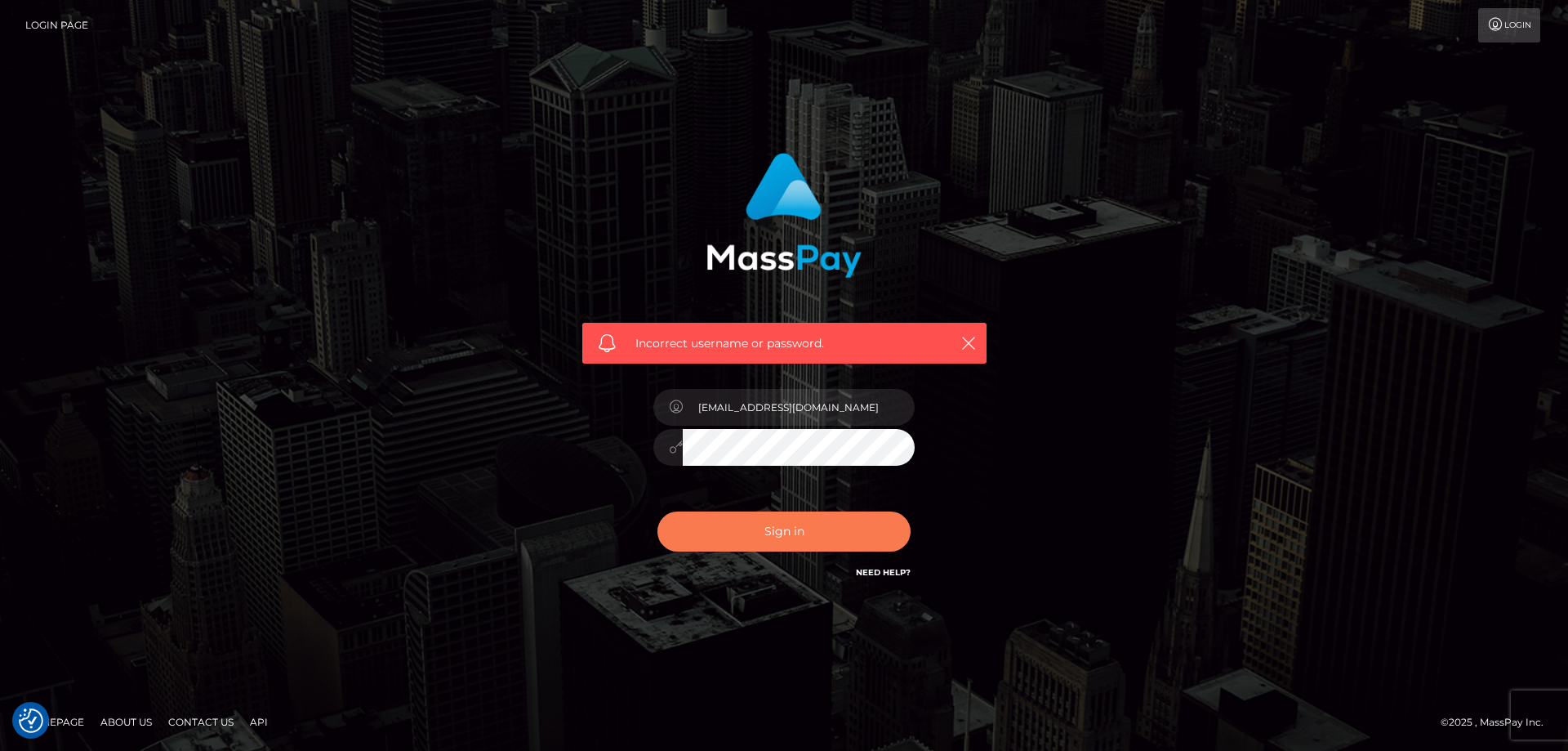
click at [799, 538] on button "Sign in" at bounding box center [784, 531] width 253 height 40
